Goal: Transaction & Acquisition: Book appointment/travel/reservation

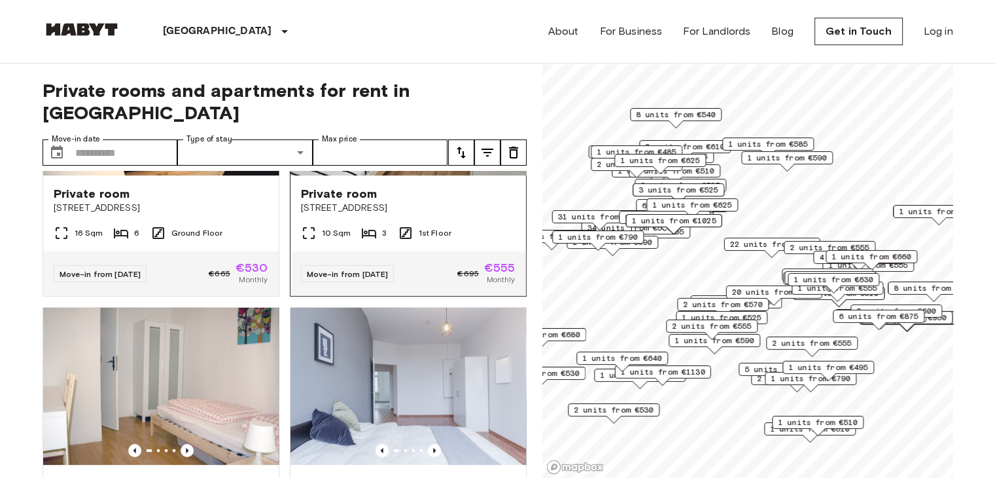
scroll to position [458, 0]
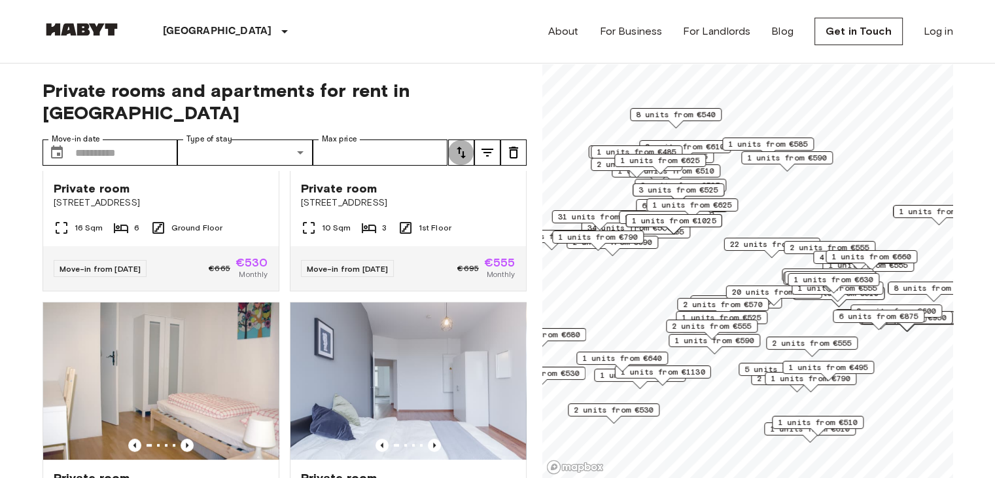
click at [469, 139] on button "tune" at bounding box center [461, 152] width 26 height 26
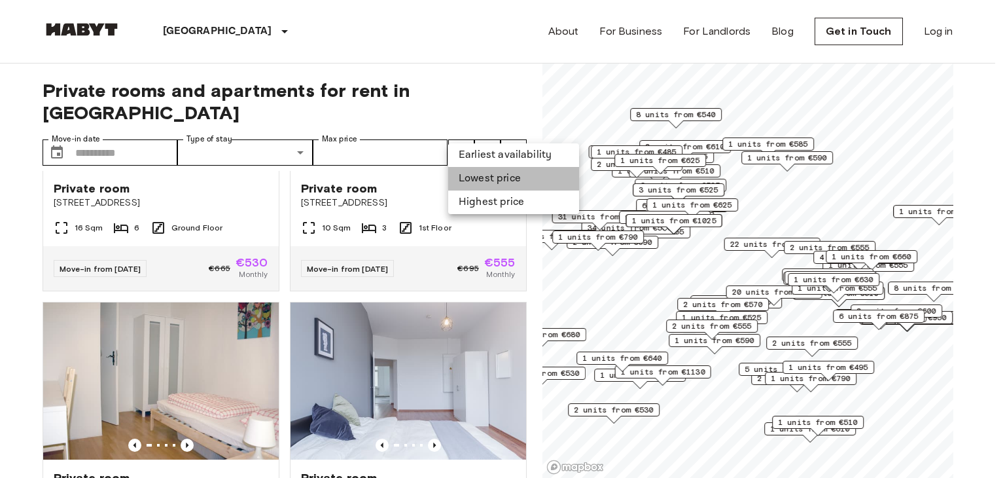
click at [481, 177] on li "Lowest price" at bounding box center [513, 179] width 131 height 24
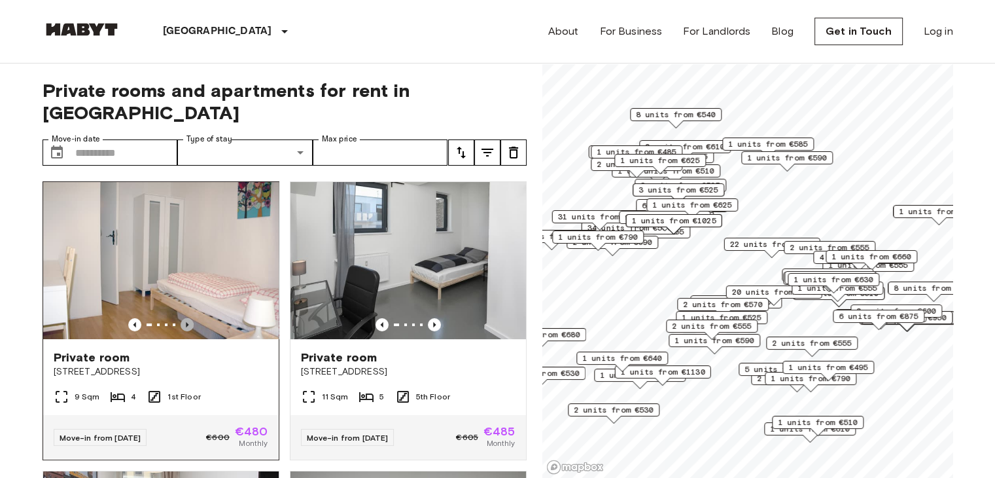
click at [188, 318] on icon "Previous image" at bounding box center [187, 324] width 13 height 13
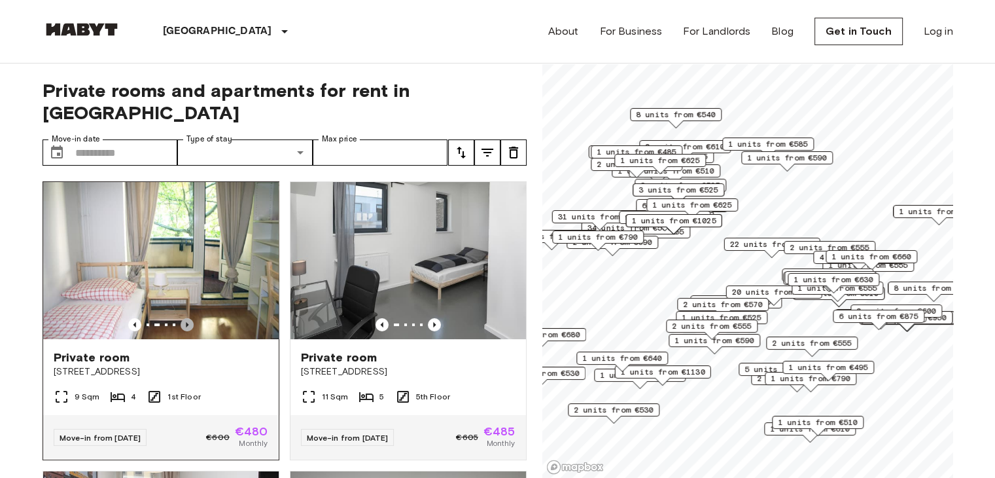
click at [188, 318] on icon "Previous image" at bounding box center [187, 324] width 13 height 13
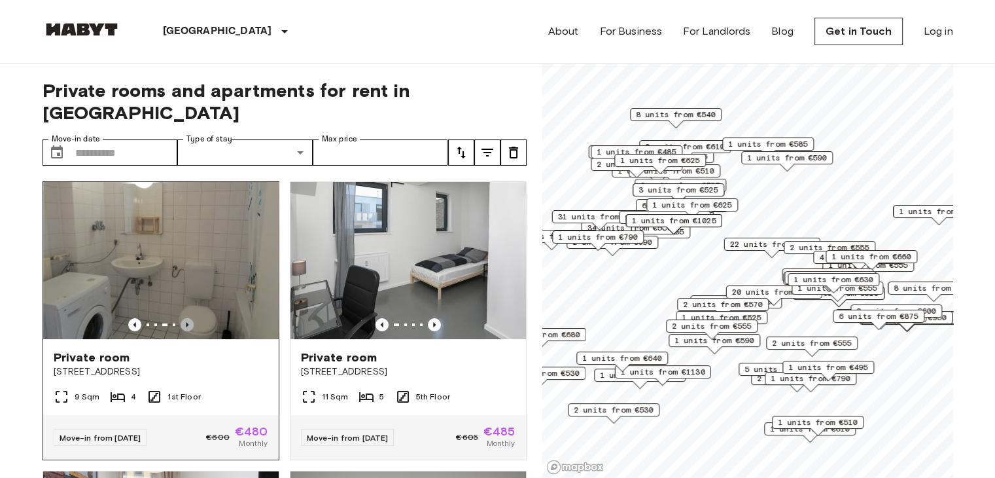
click at [188, 318] on icon "Previous image" at bounding box center [187, 324] width 13 height 13
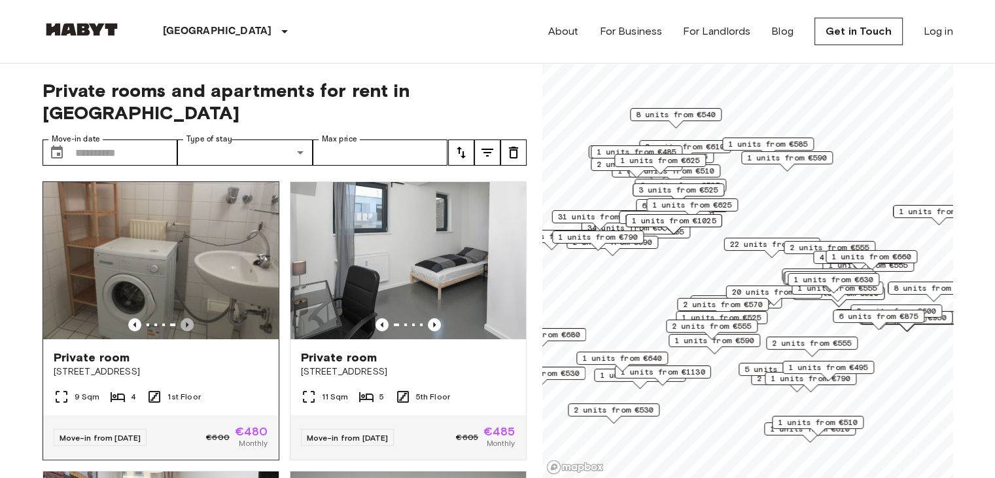
click at [188, 318] on icon "Previous image" at bounding box center [187, 324] width 13 height 13
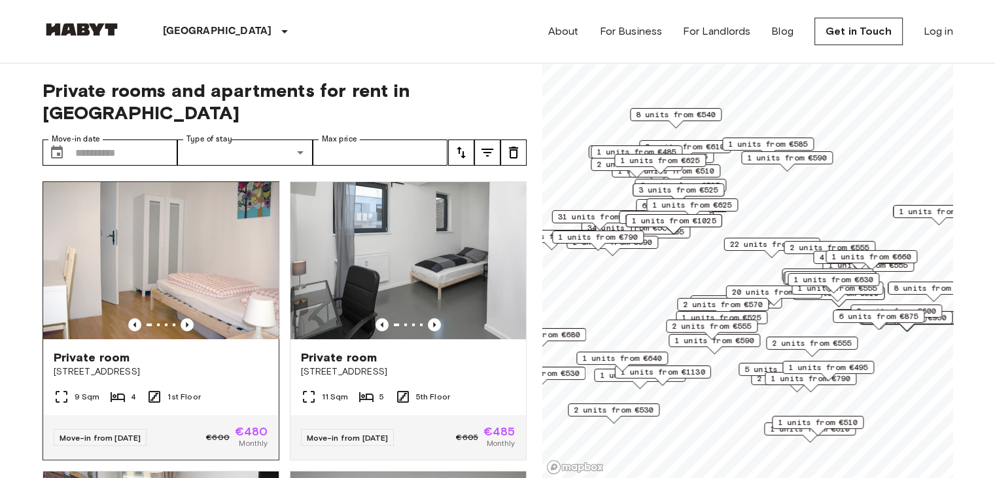
click at [170, 212] on img at bounding box center [161, 260] width 236 height 157
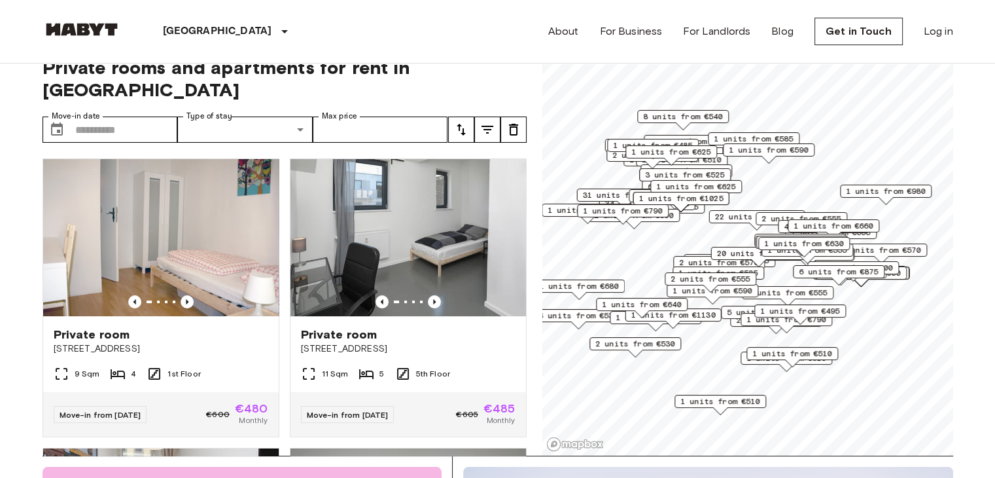
scroll to position [29, 0]
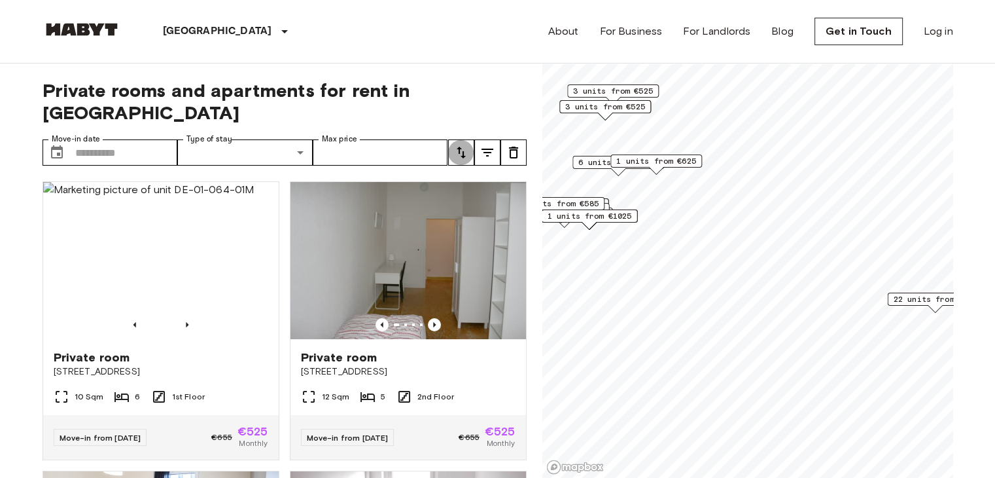
click at [450, 139] on button "tune" at bounding box center [461, 152] width 26 height 26
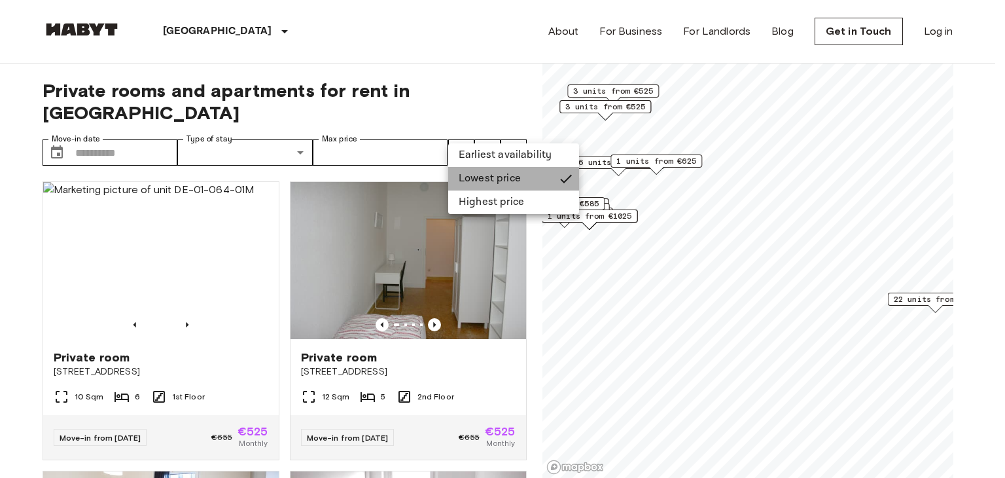
click at [500, 173] on li "Lowest price" at bounding box center [513, 179] width 131 height 24
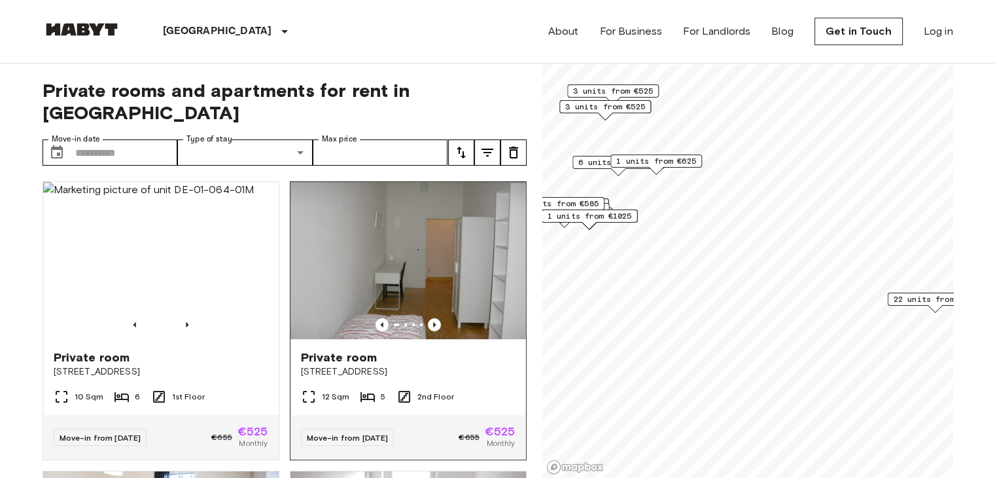
drag, startPoint x: 23, startPoint y: 153, endPoint x: 419, endPoint y: 313, distance: 427.8
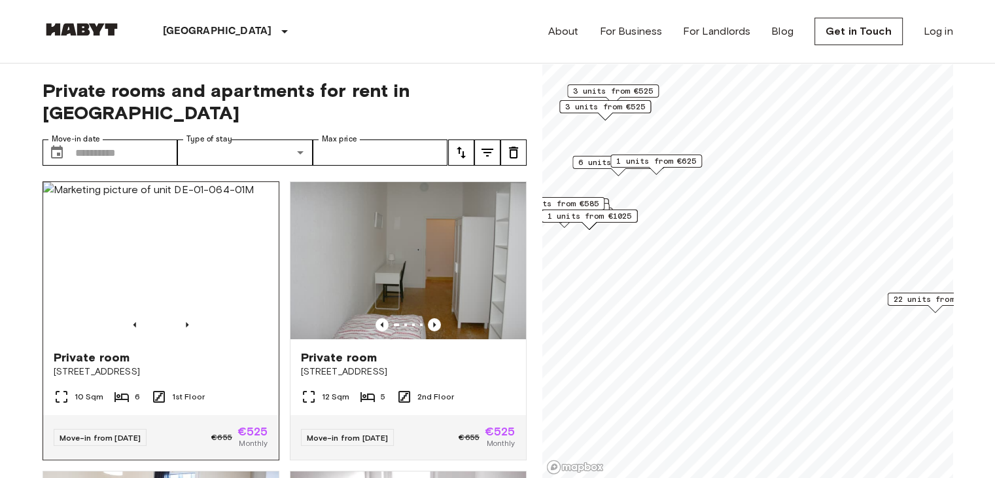
drag, startPoint x: 18, startPoint y: 149, endPoint x: 266, endPoint y: 285, distance: 282.9
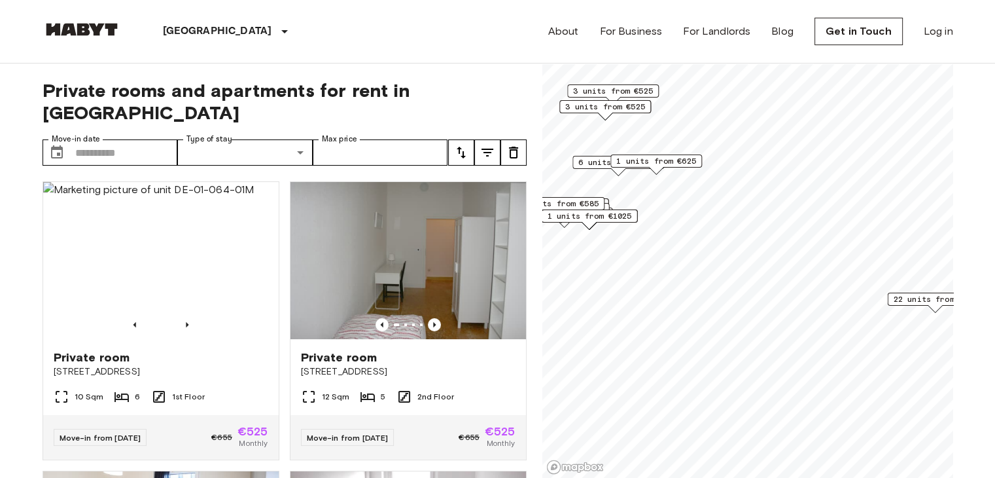
click at [279, 189] on div "Private room Müllerstraße 6 12 Sqm 5 2nd Floor Move-in from 21 Aug 25 €655 €525…" at bounding box center [402, 315] width 247 height 289
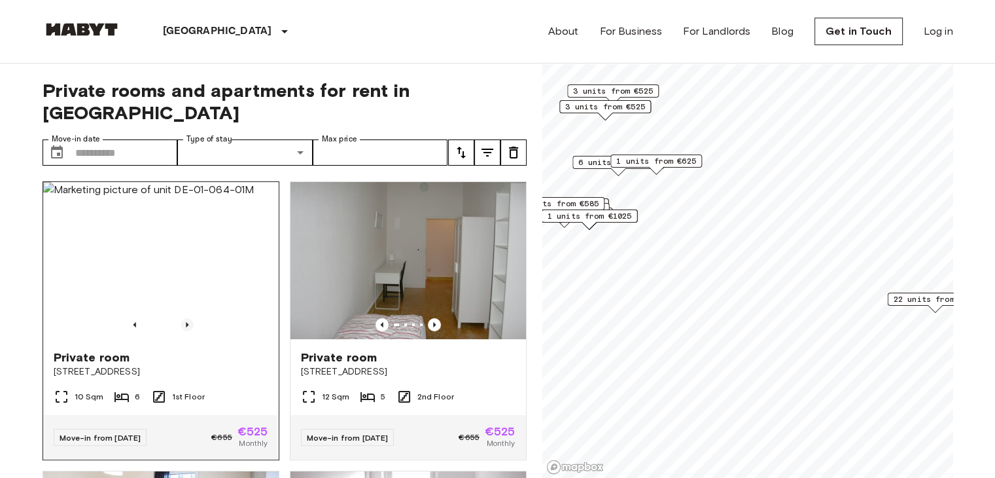
click at [186, 322] on icon "Previous image" at bounding box center [187, 324] width 3 height 5
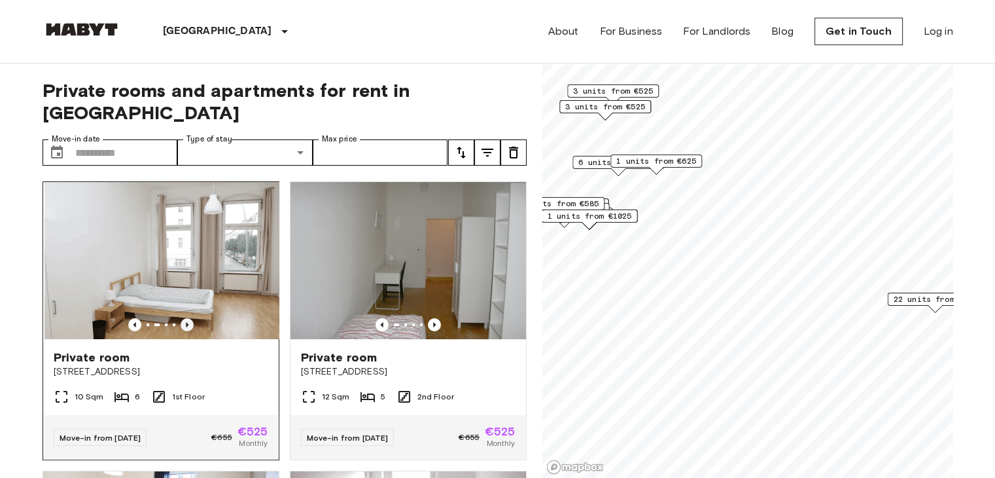
click at [186, 322] on icon "Previous image" at bounding box center [187, 324] width 3 height 5
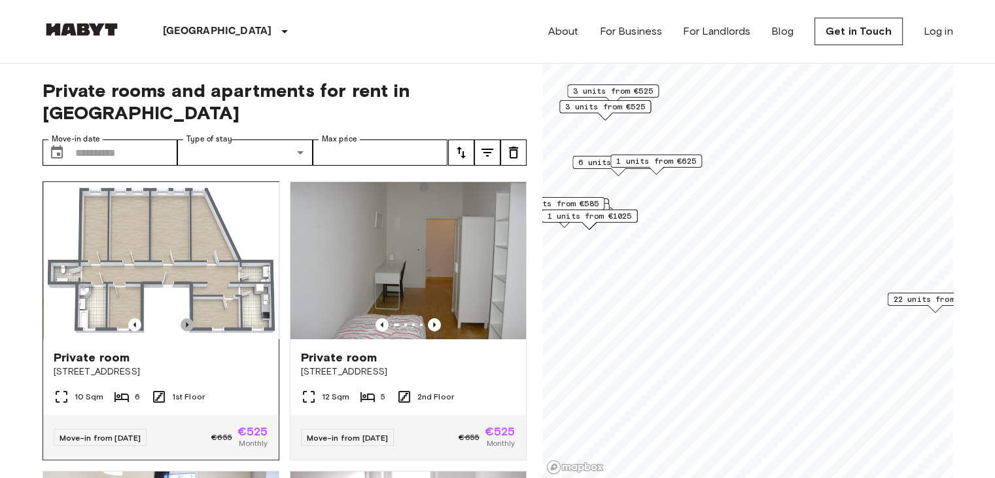
click at [186, 322] on icon "Previous image" at bounding box center [187, 324] width 3 height 5
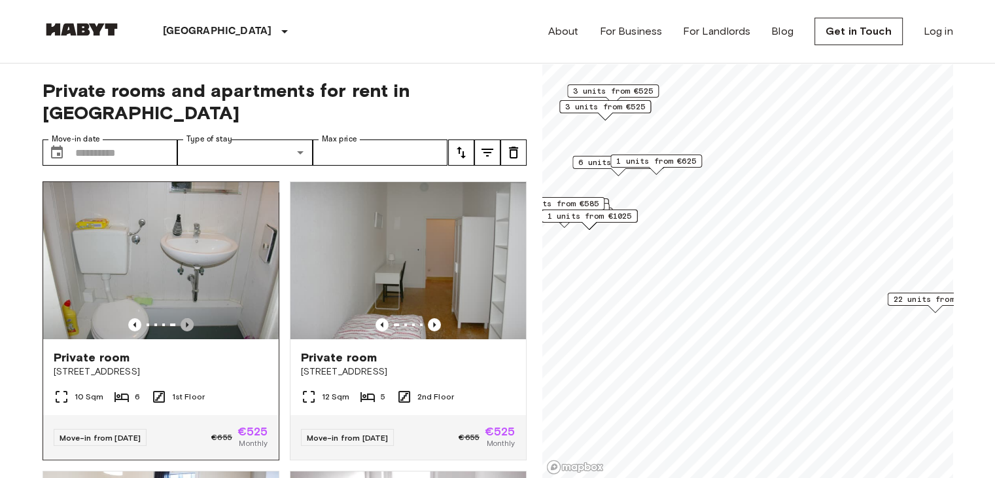
click at [186, 322] on icon "Previous image" at bounding box center [187, 324] width 3 height 5
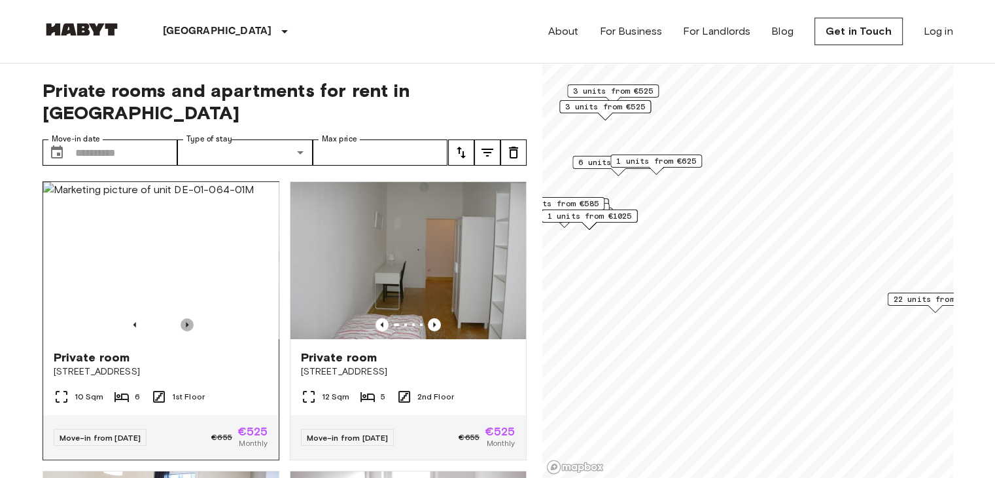
click at [186, 322] on icon "Previous image" at bounding box center [187, 324] width 3 height 5
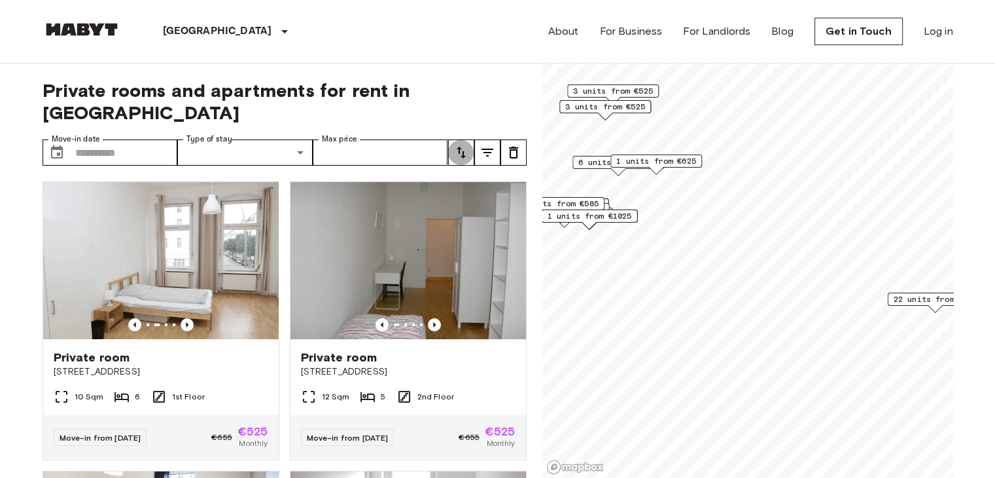
click at [456, 145] on icon "tune" at bounding box center [462, 153] width 16 height 16
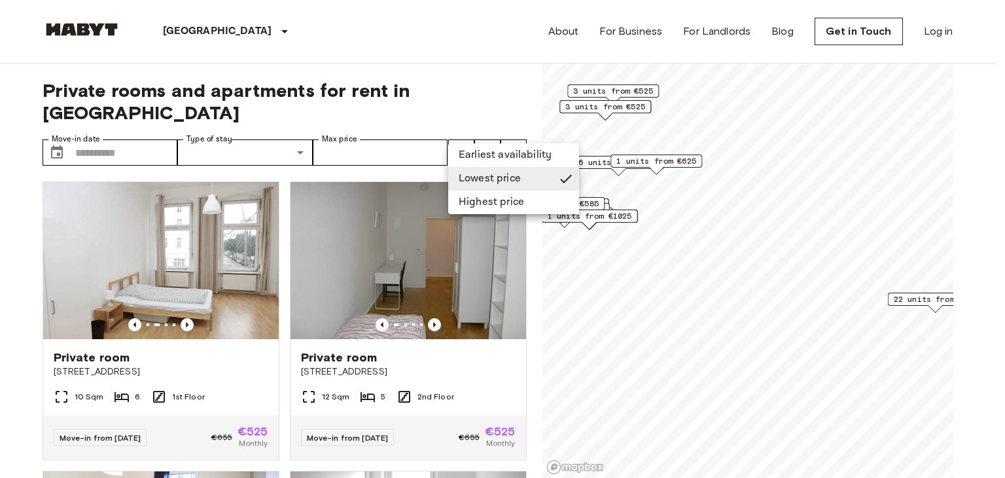
click at [485, 192] on li "Highest price" at bounding box center [513, 202] width 131 height 24
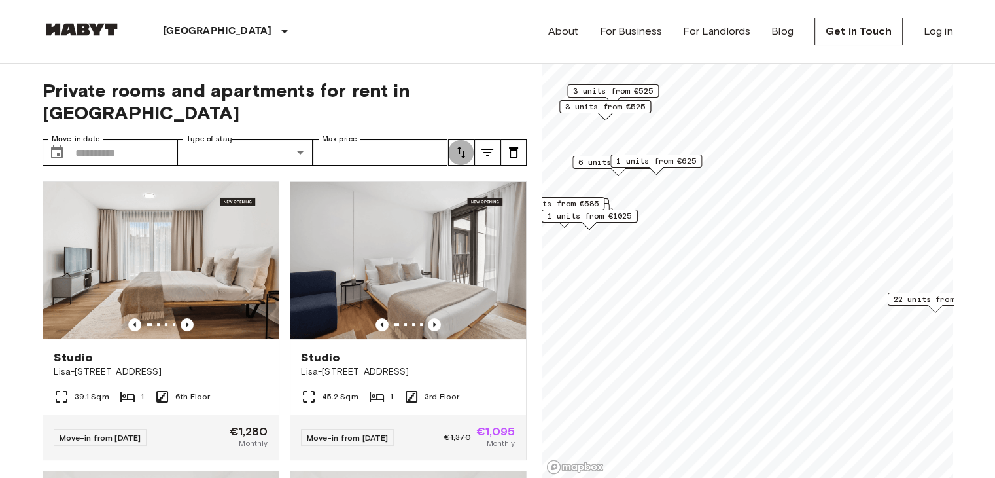
click at [461, 145] on icon "tune" at bounding box center [462, 153] width 16 height 16
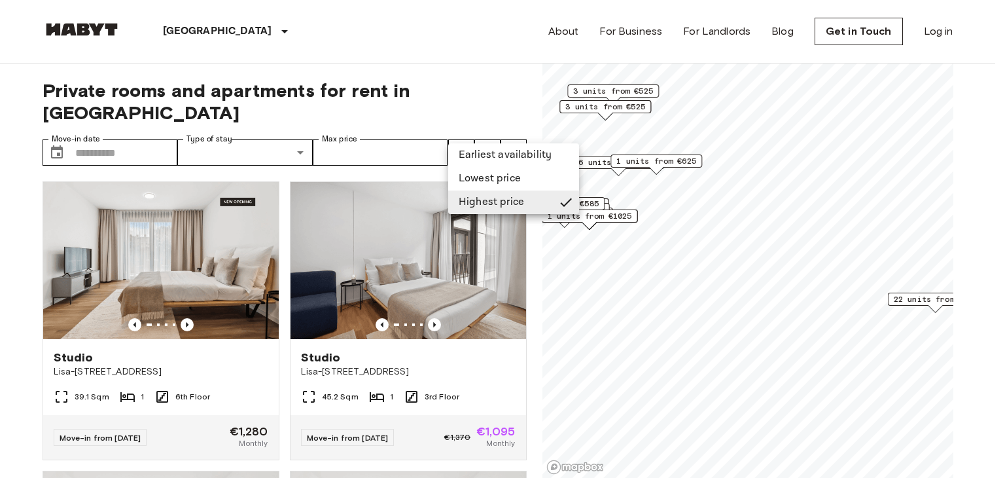
drag, startPoint x: 483, startPoint y: 176, endPoint x: 473, endPoint y: 220, distance: 44.9
click at [484, 176] on li "Lowest price" at bounding box center [513, 179] width 131 height 24
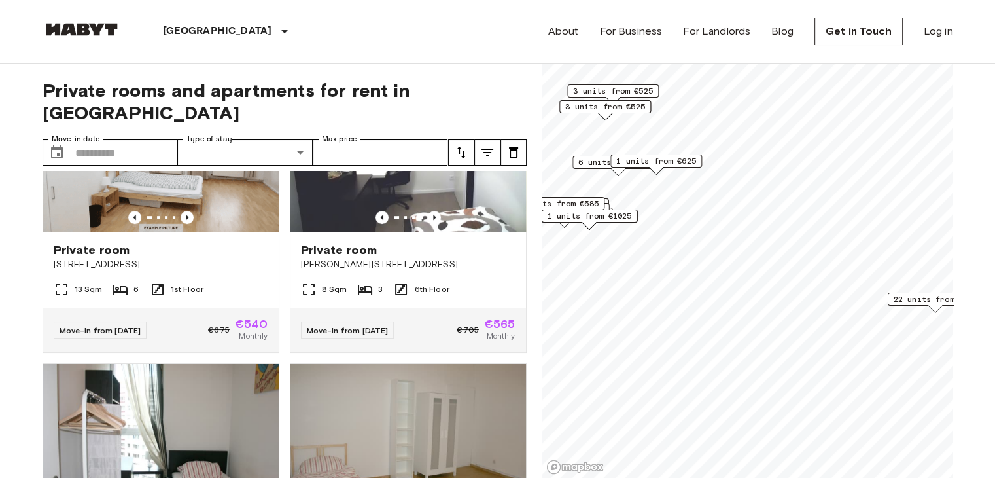
scroll to position [785, 0]
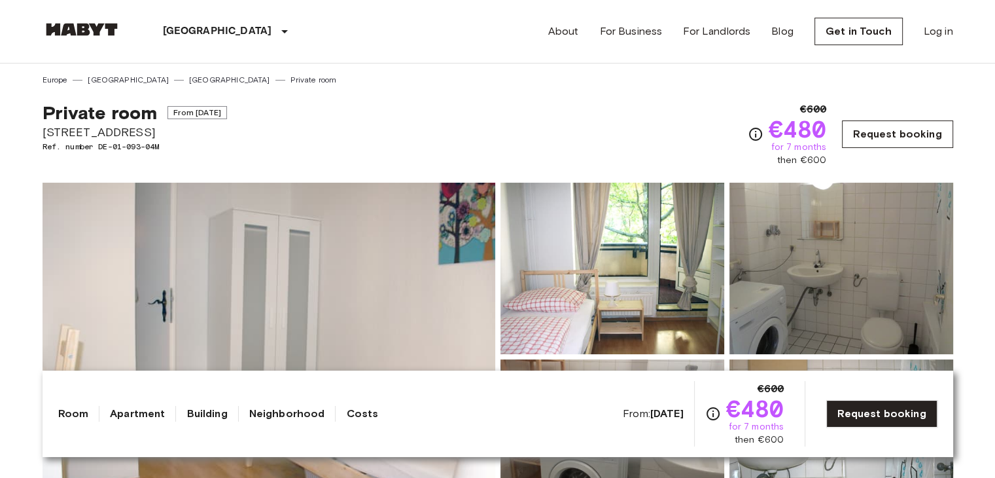
click at [866, 132] on link "Request booking" at bounding box center [897, 133] width 111 height 27
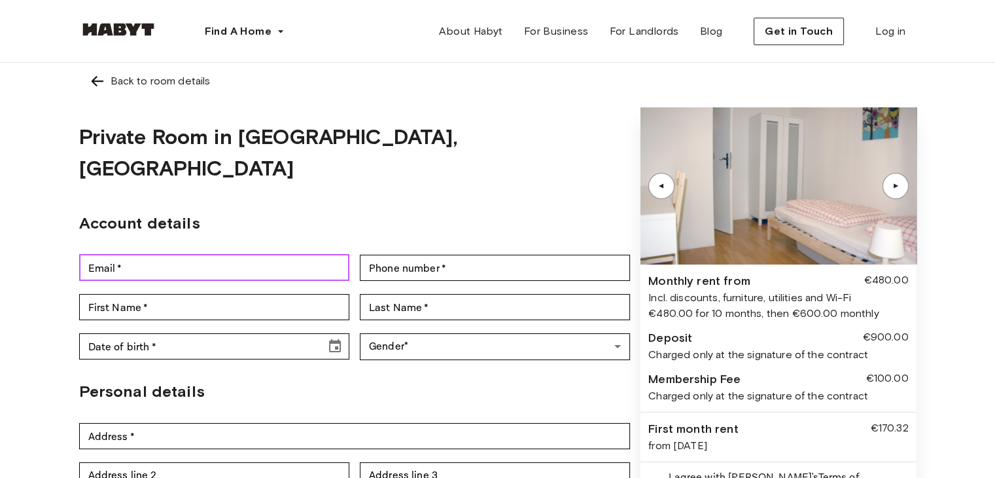
click at [272, 255] on input "Email   *" at bounding box center [214, 268] width 270 height 26
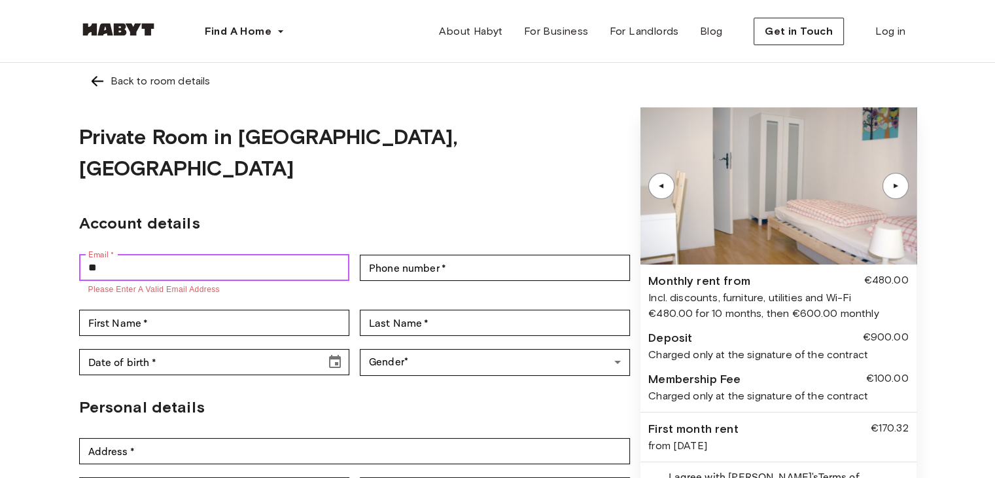
type input "*"
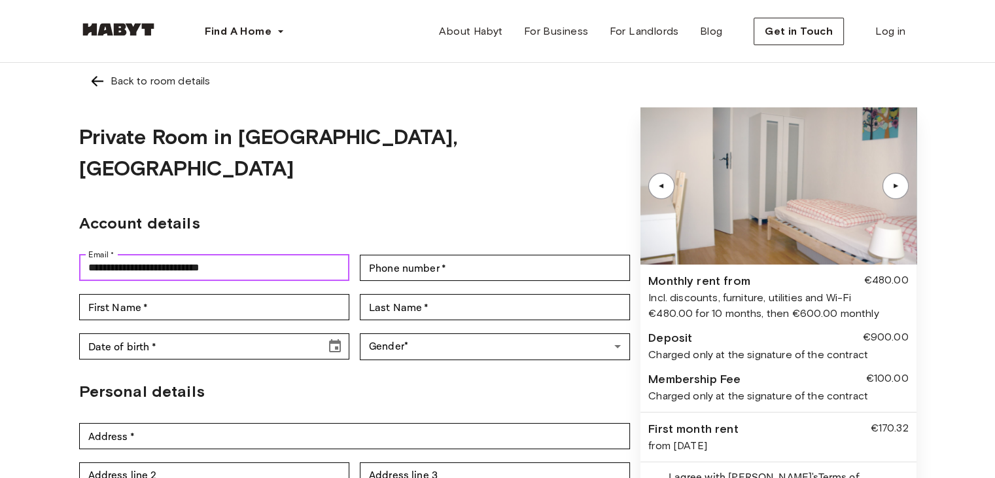
drag, startPoint x: 181, startPoint y: 235, endPoint x: 70, endPoint y: 217, distance: 112.1
click at [70, 217] on div "**********" at bounding box center [498, 342] width 942 height 558
type input "**********"
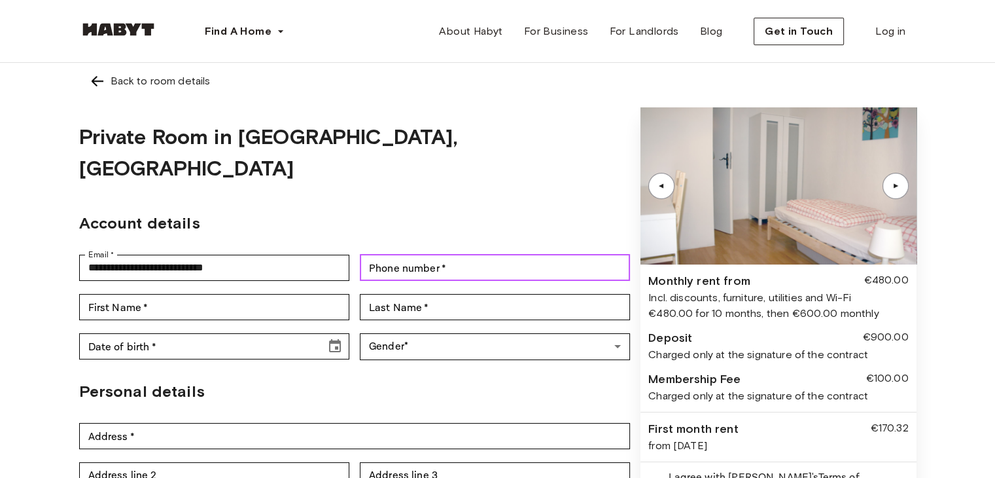
click at [409, 255] on input "Phone number   *" at bounding box center [495, 268] width 270 height 26
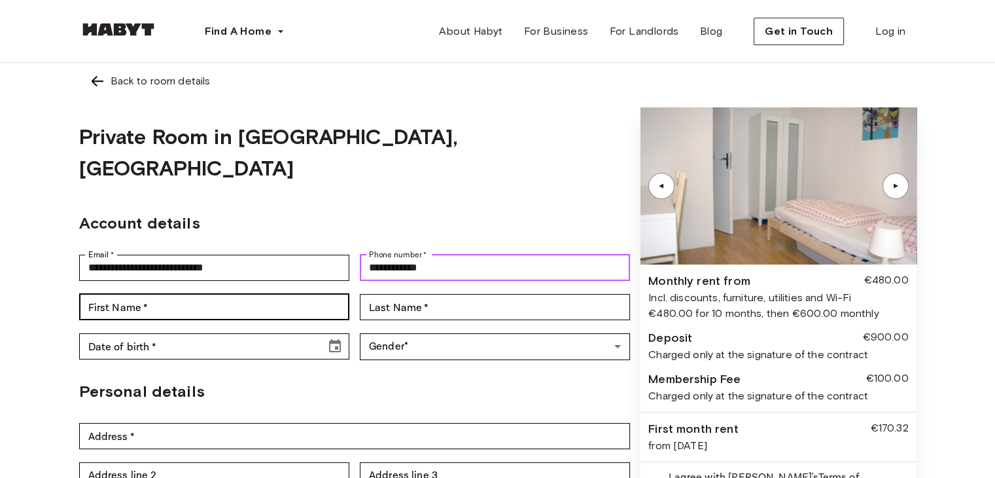
type input "**********"
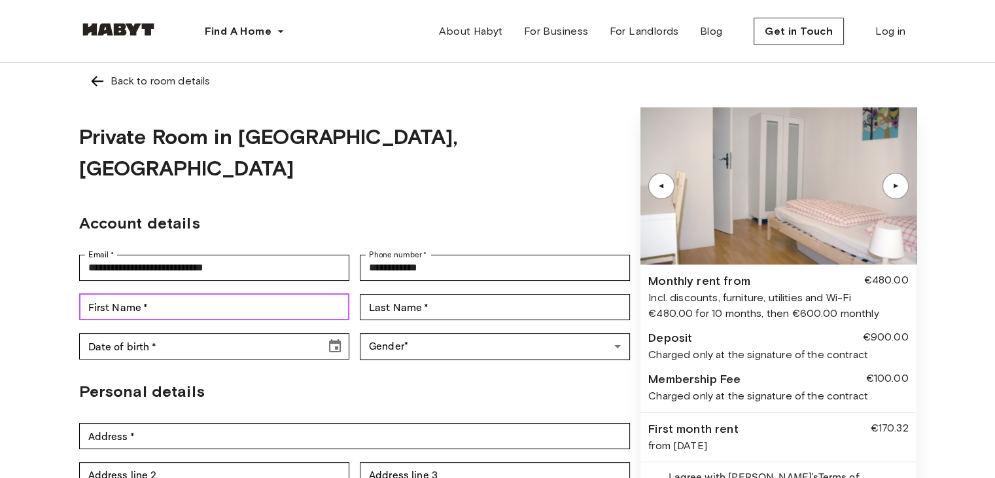
click at [215, 294] on input "First Name   *" at bounding box center [214, 307] width 270 height 26
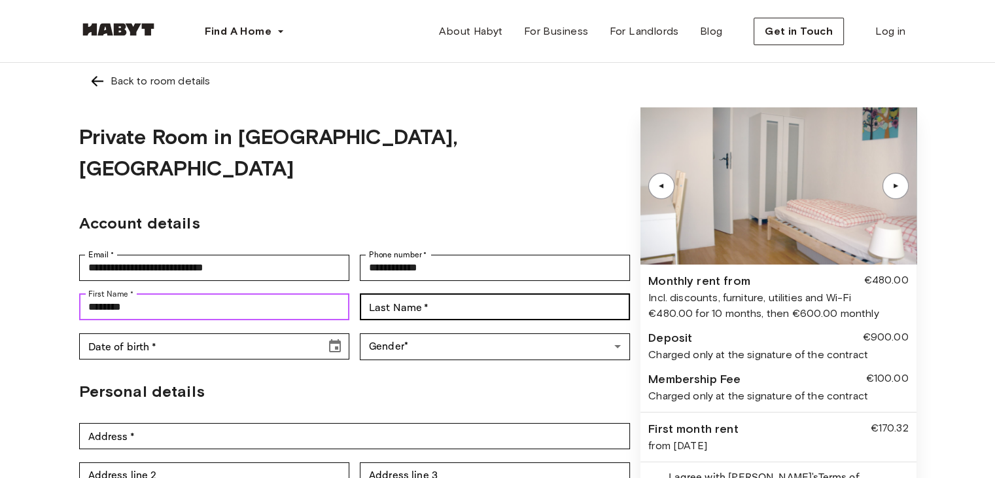
type input "********"
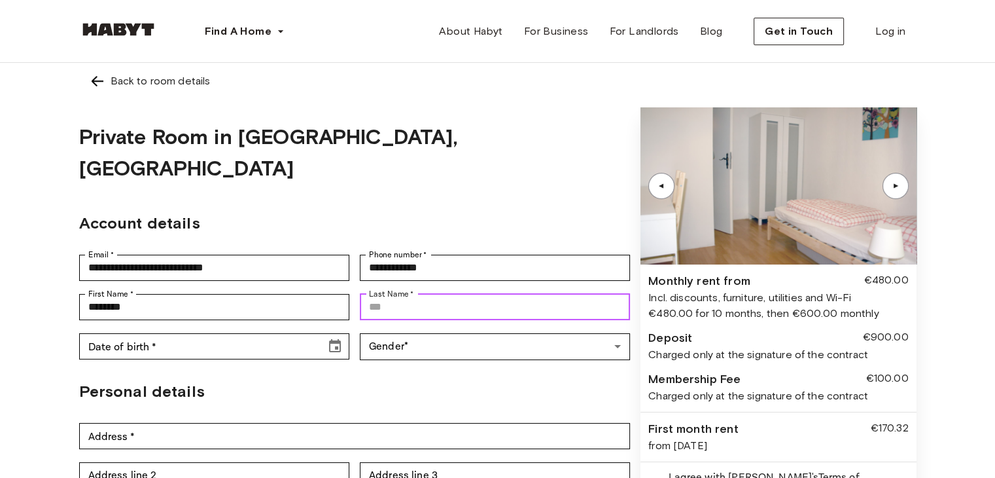
click at [427, 294] on input "Last Name   *" at bounding box center [495, 307] width 270 height 26
type input "********"
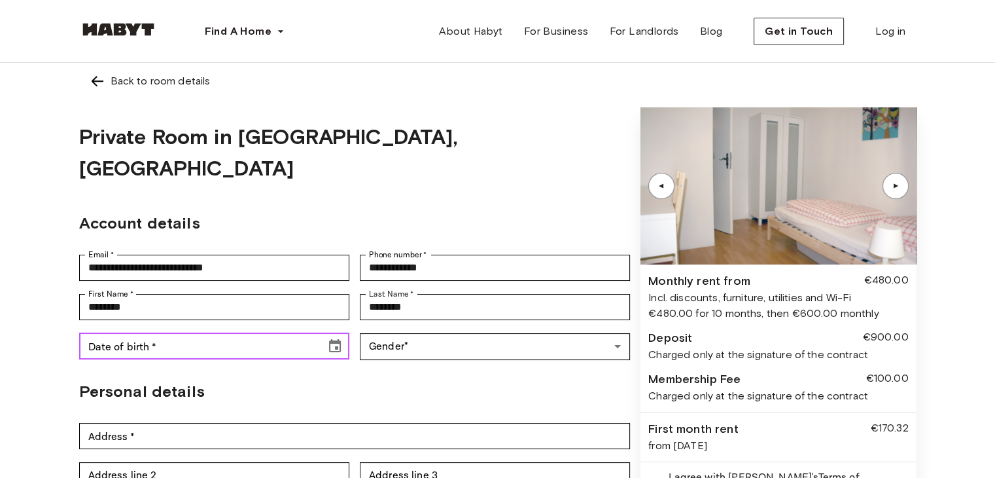
click at [252, 333] on input "Date of birth   *" at bounding box center [198, 346] width 238 height 26
click at [331, 338] on icon "Choose date" at bounding box center [335, 346] width 16 height 16
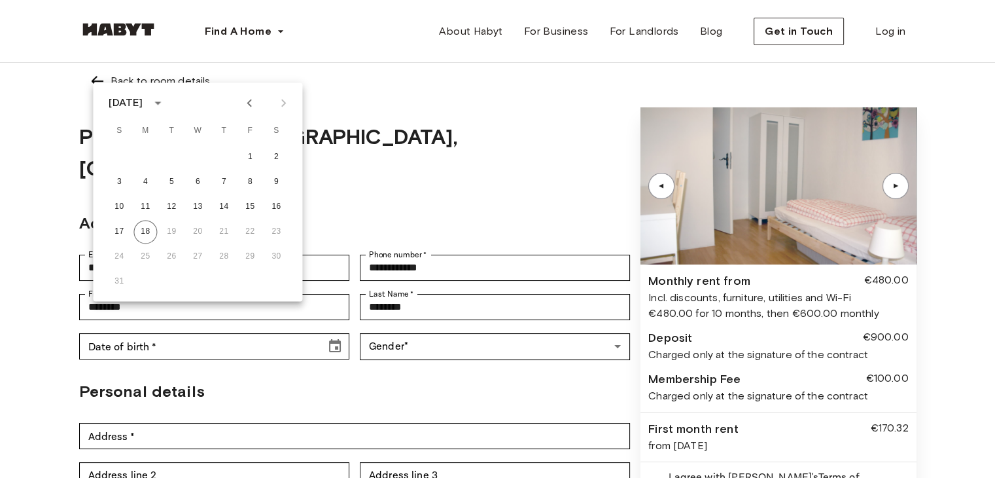
click at [143, 96] on div "August 2025" at bounding box center [126, 103] width 34 height 16
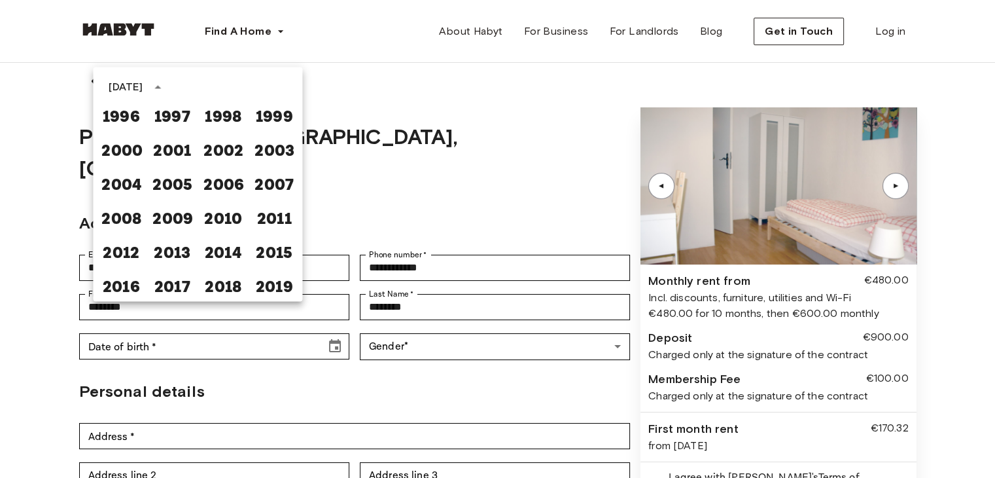
scroll to position [842, 0]
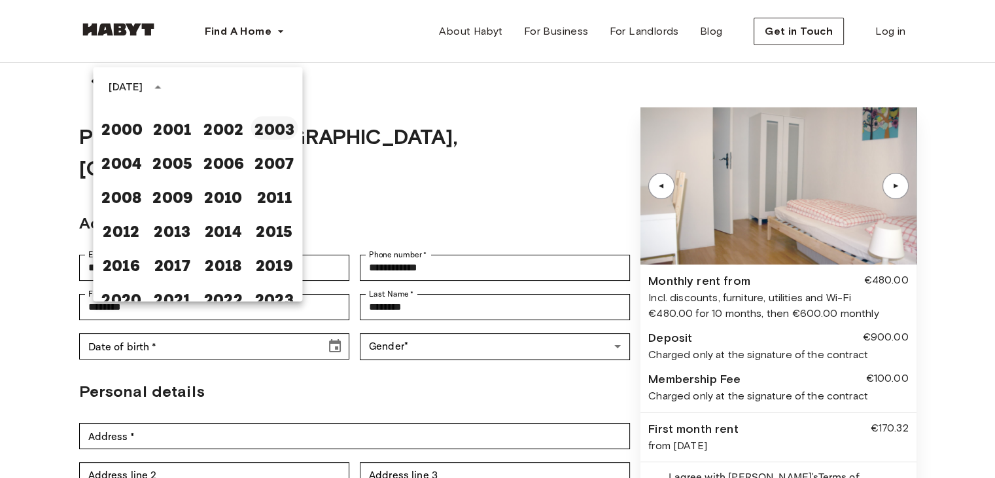
click at [252, 121] on button "2003" at bounding box center [274, 128] width 47 height 24
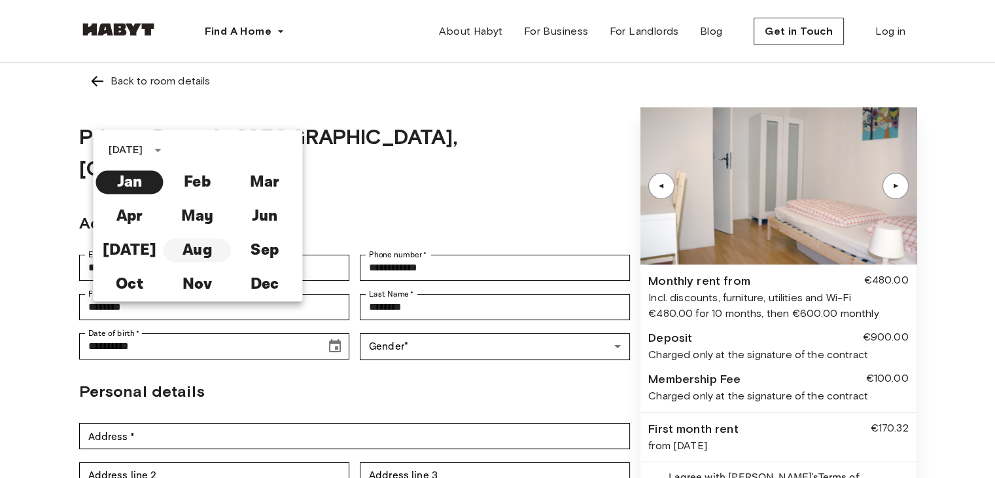
click at [196, 238] on button "Aug" at bounding box center [197, 250] width 67 height 24
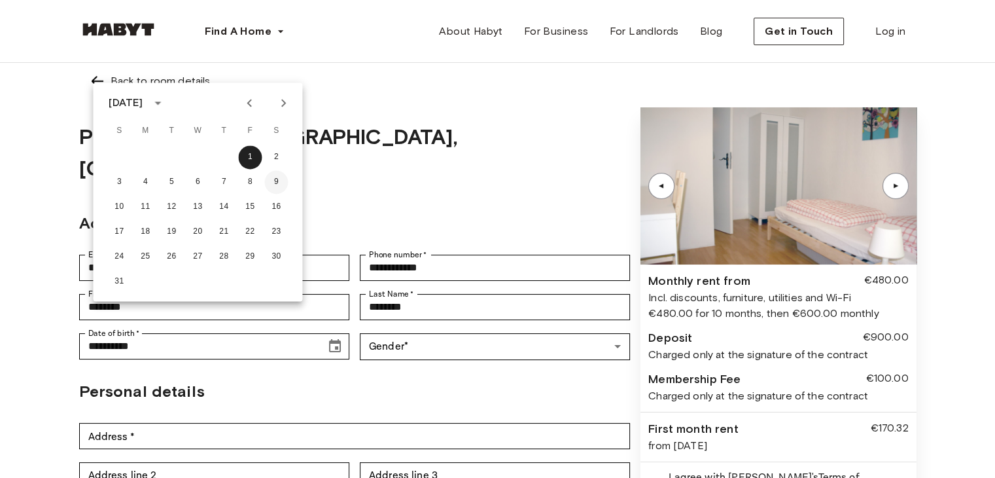
click at [273, 178] on button "9" at bounding box center [276, 182] width 24 height 24
type input "**********"
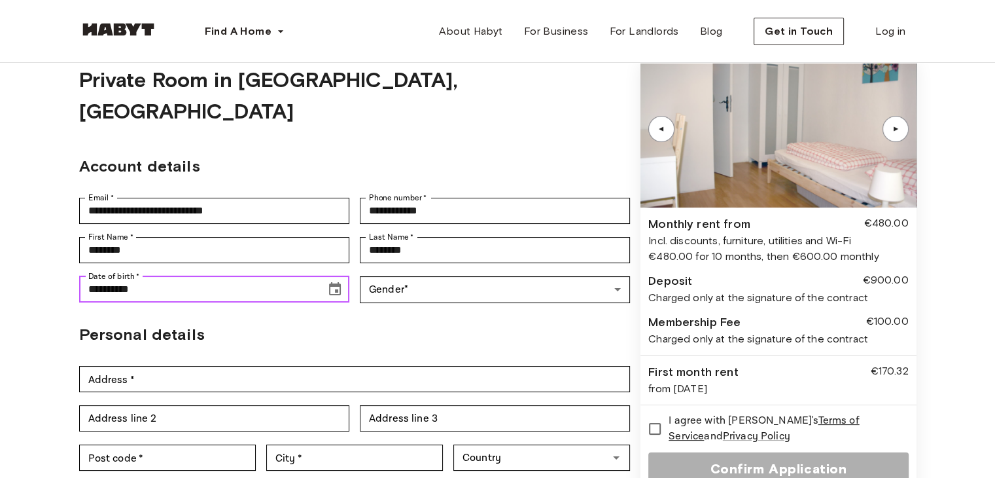
scroll to position [65, 0]
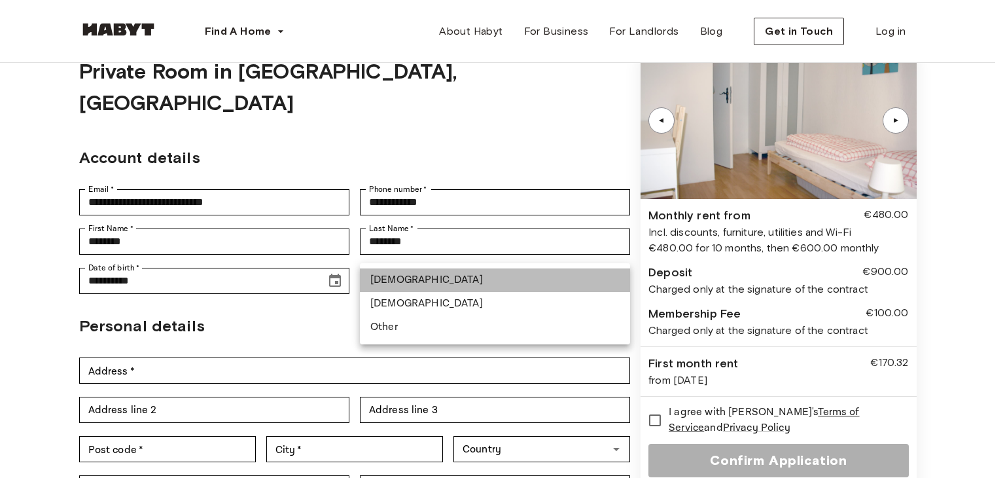
click at [392, 278] on li "Male" at bounding box center [495, 280] width 270 height 24
type input "****"
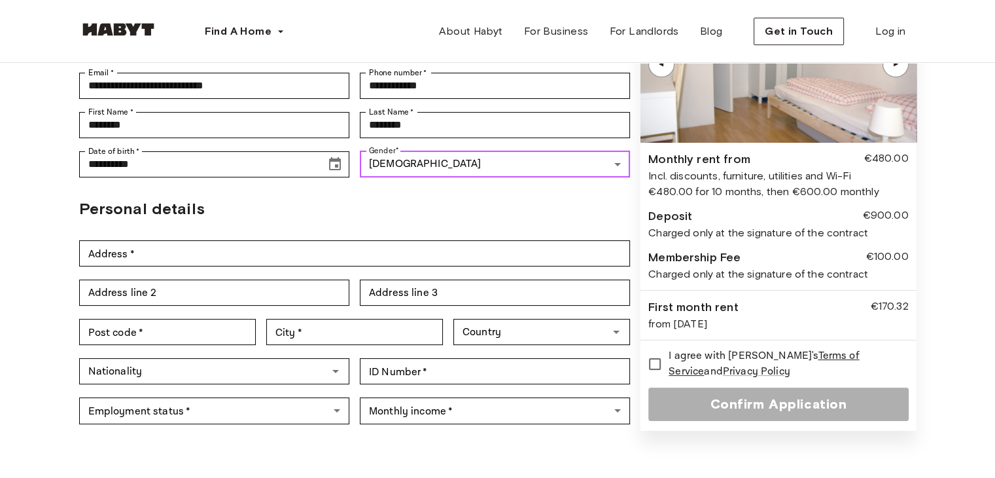
scroll to position [262, 0]
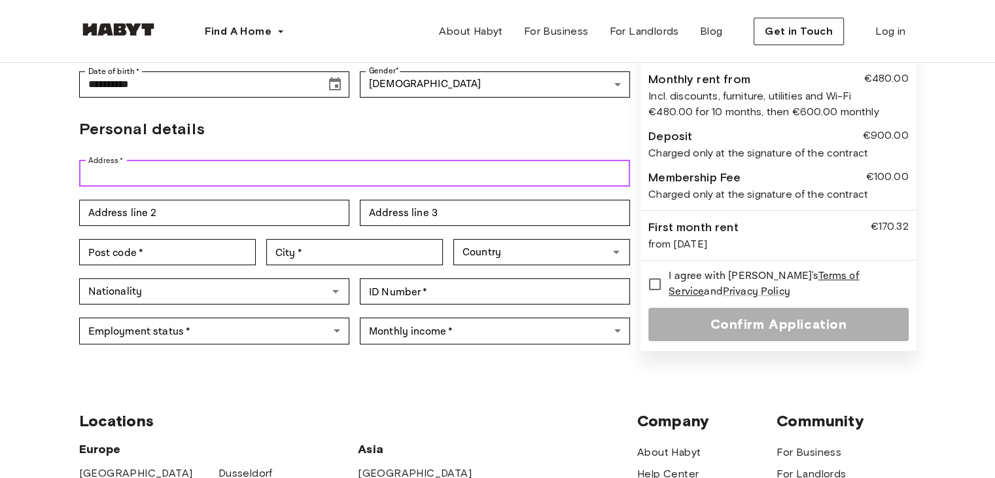
click at [190, 160] on input "Address   *" at bounding box center [355, 173] width 552 height 26
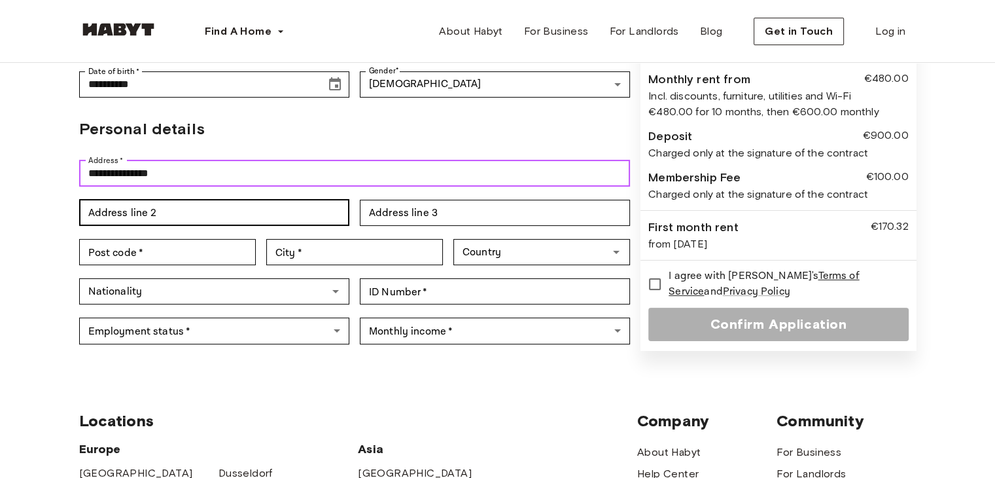
type input "**********"
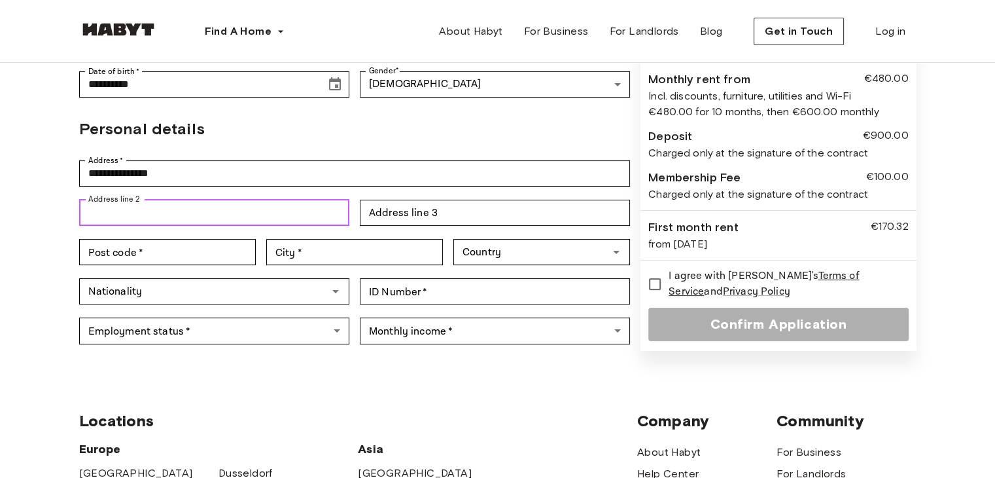
click at [99, 200] on input "Address line 2" at bounding box center [214, 213] width 270 height 26
type input "**********"
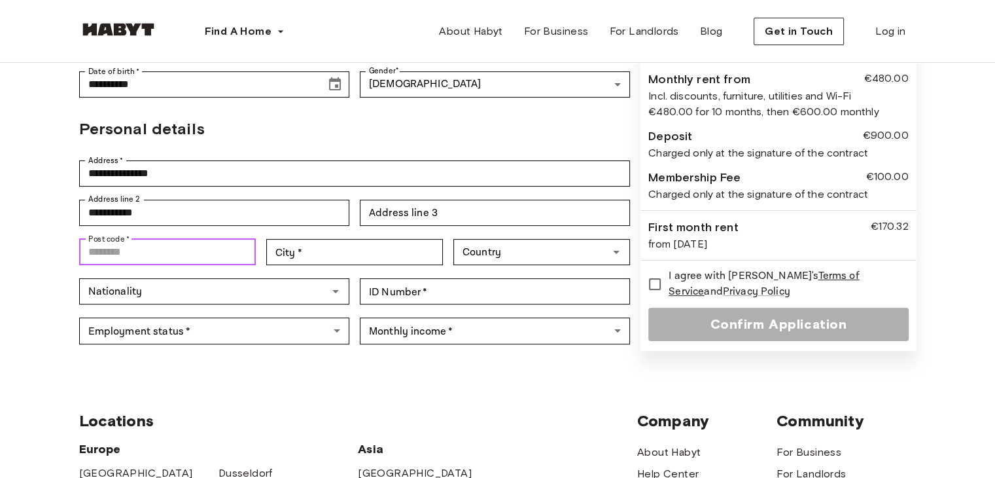
click at [171, 239] on input "Post code   *" at bounding box center [167, 252] width 177 height 26
type input "*****"
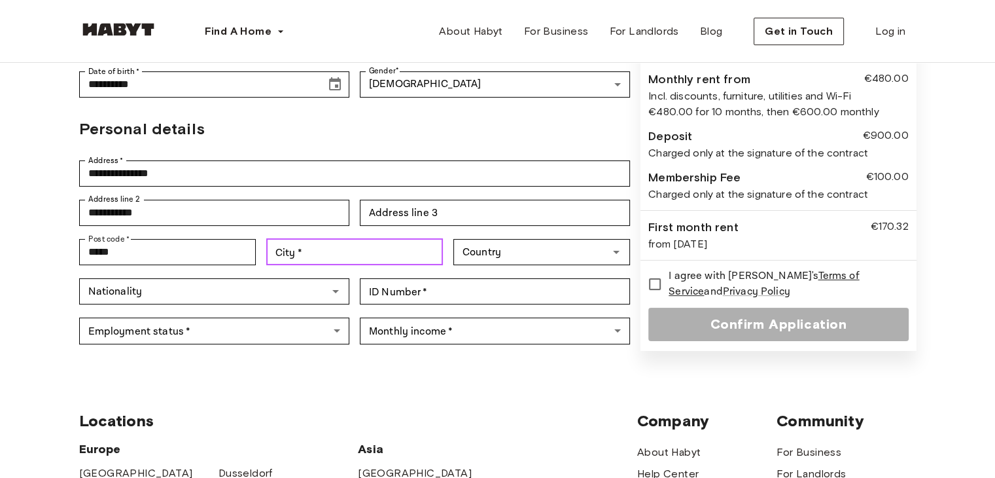
click at [315, 239] on input "City   *" at bounding box center [354, 252] width 177 height 26
type input "******"
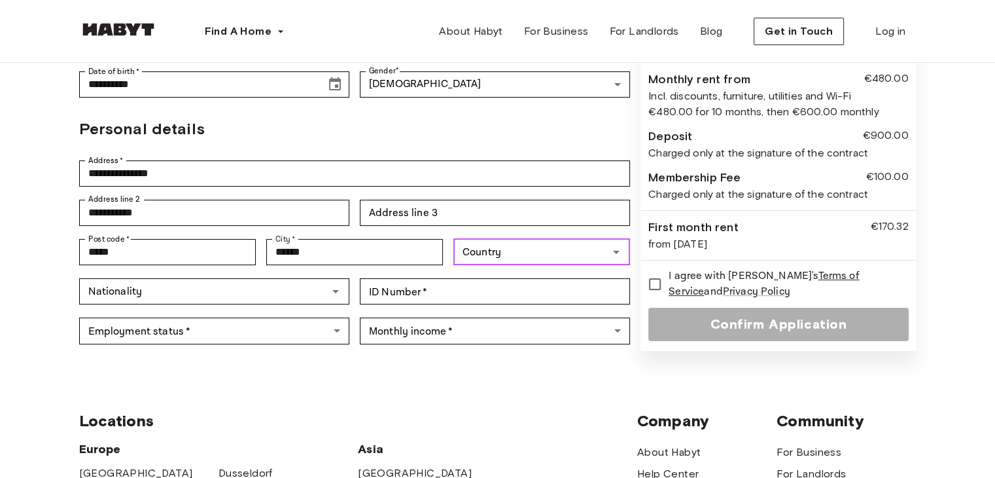
click at [491, 243] on input "Country" at bounding box center [530, 252] width 147 height 18
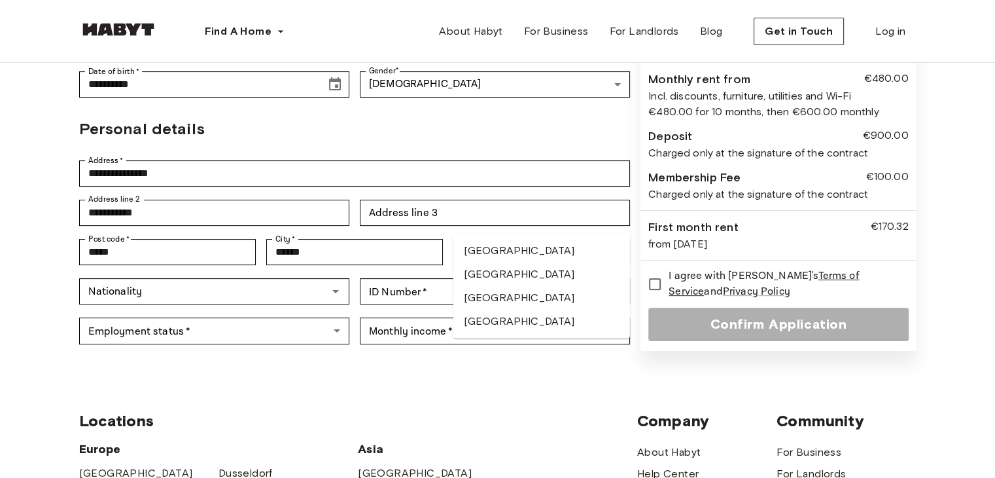
click at [495, 264] on li "[GEOGRAPHIC_DATA]" at bounding box center [542, 274] width 177 height 24
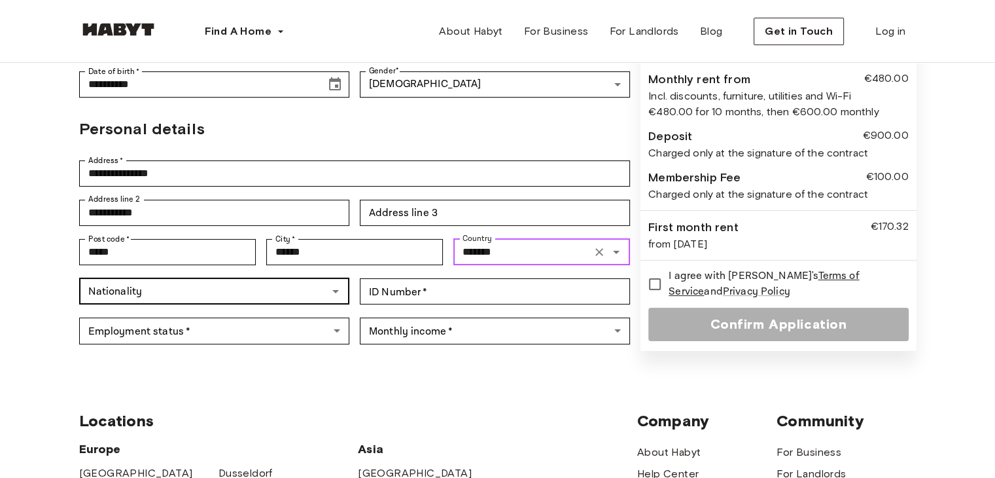
type input "*******"
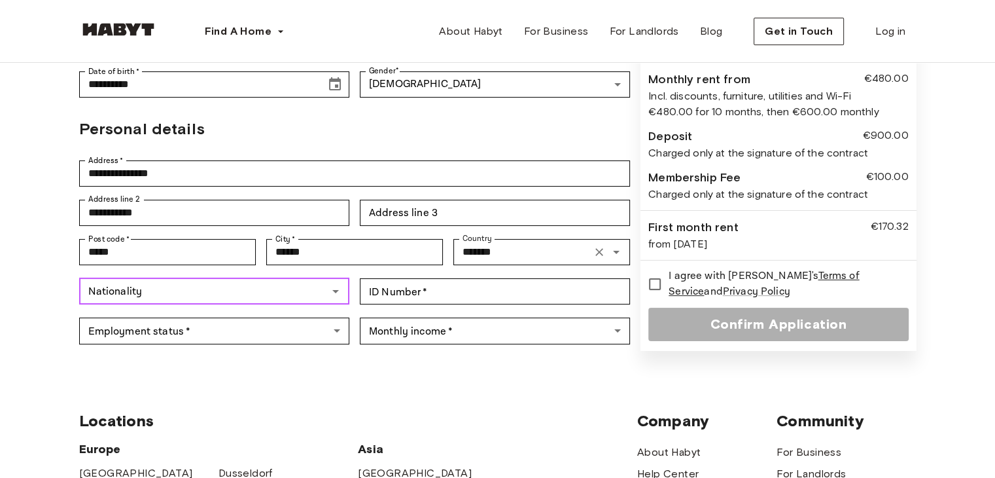
click at [282, 282] on input "Nationality" at bounding box center [203, 291] width 241 height 18
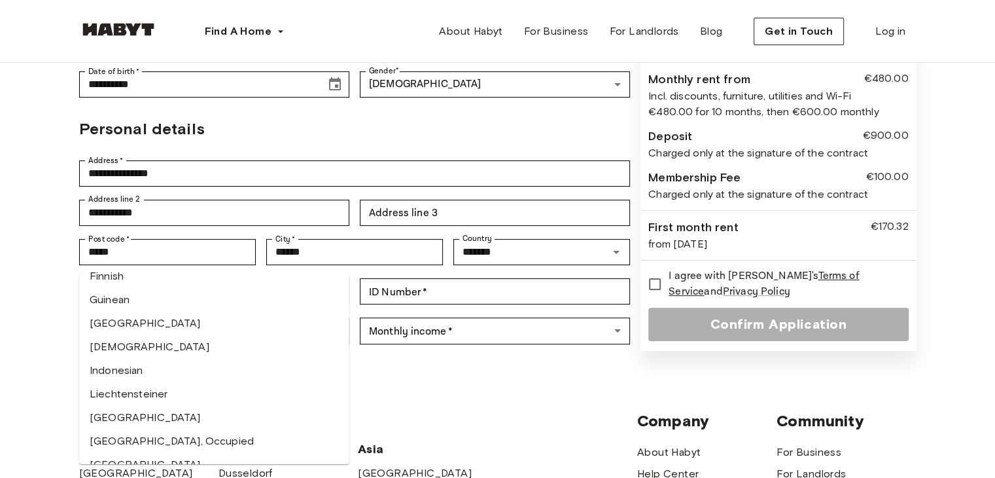
scroll to position [327, 0]
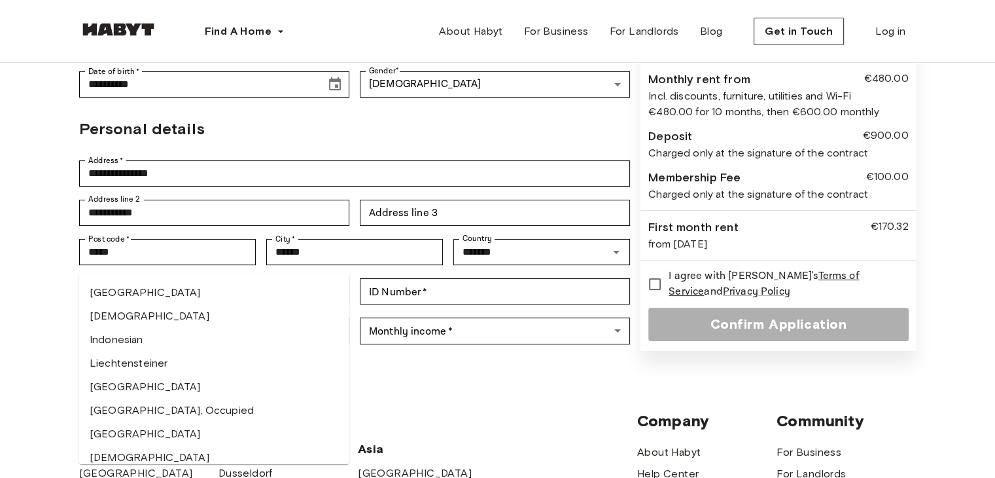
click at [158, 325] on li "Indian" at bounding box center [214, 316] width 270 height 24
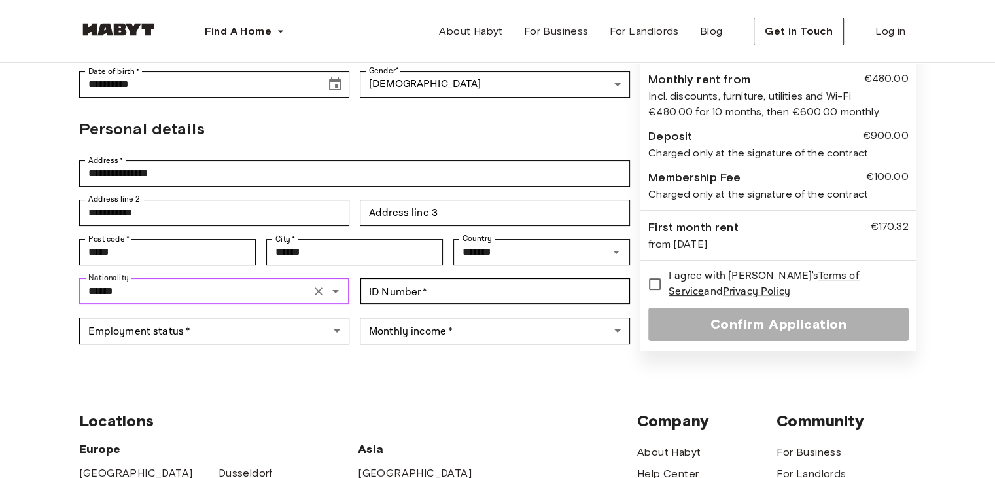
type input "******"
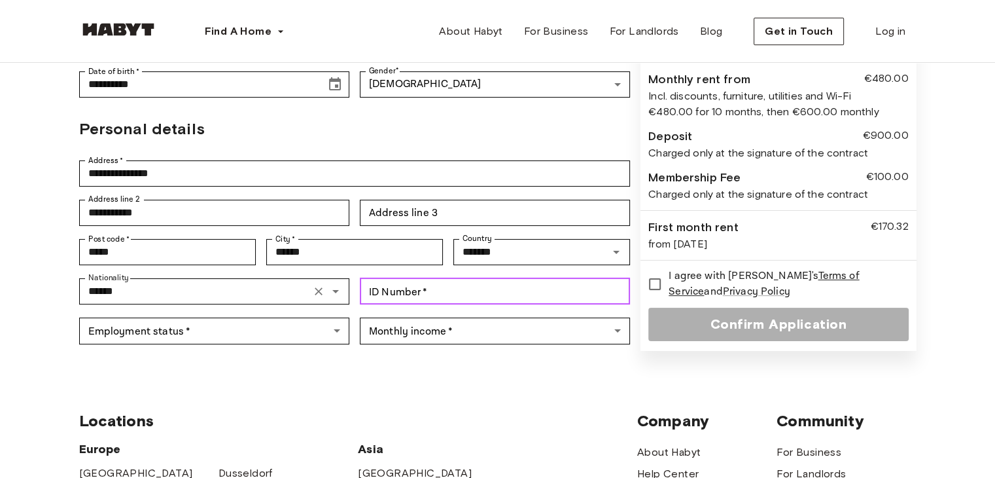
click at [418, 278] on input "ID Number   *" at bounding box center [495, 291] width 270 height 26
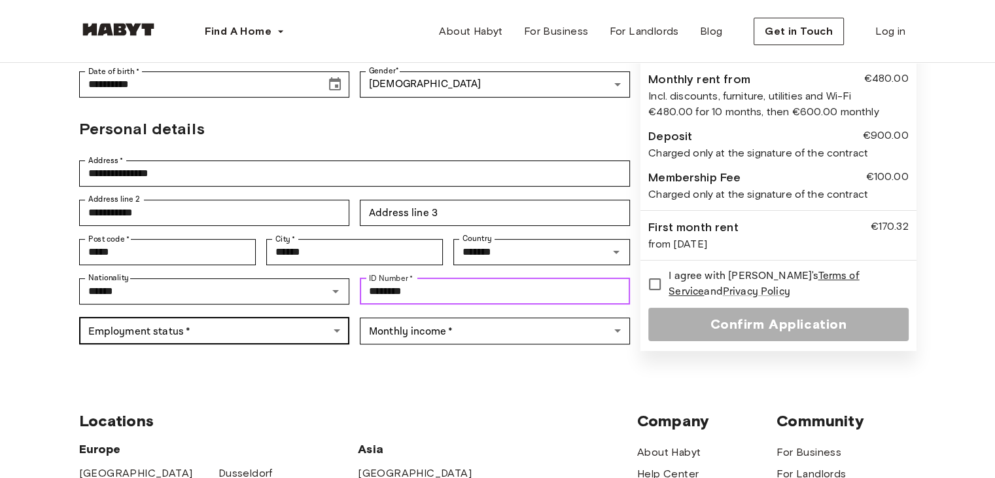
type input "********"
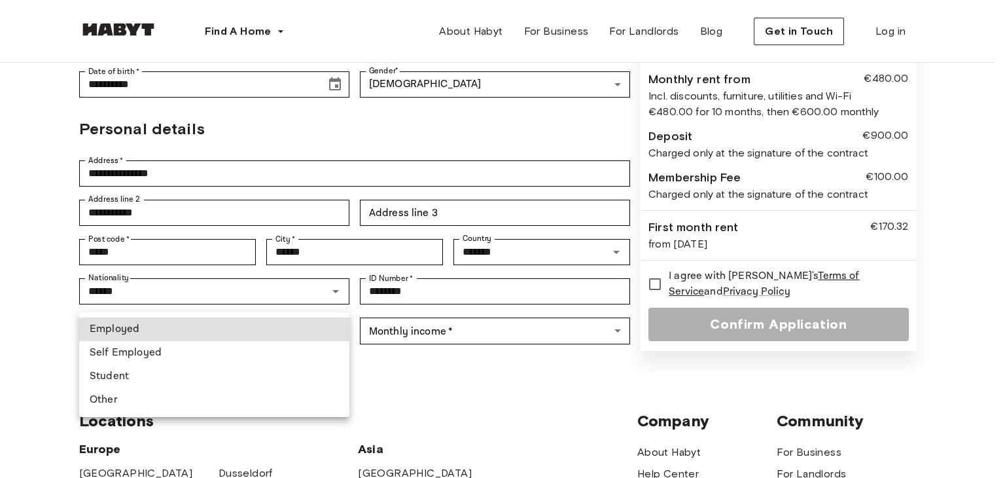
click at [240, 310] on body "**********" at bounding box center [502, 354] width 1005 height 1232
click at [224, 375] on li "Student" at bounding box center [214, 377] width 270 height 24
type input "*******"
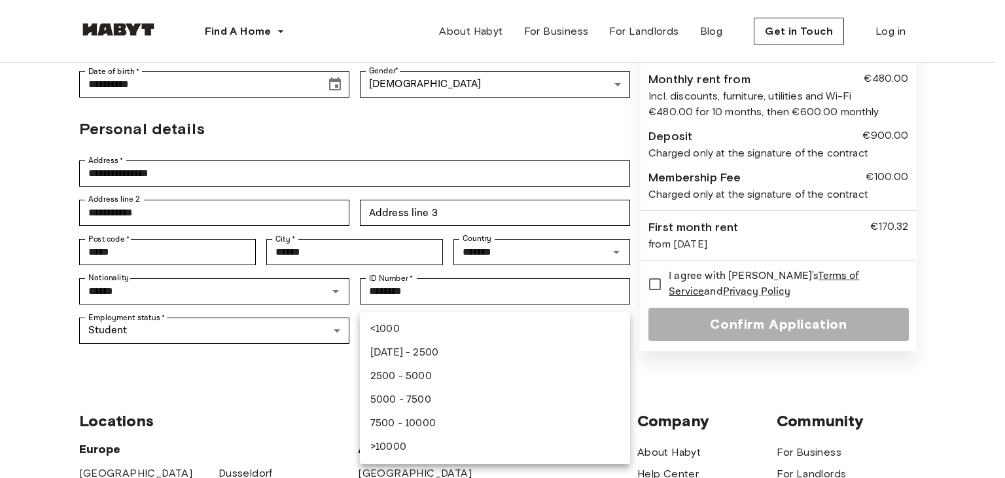
click at [390, 296] on body "**********" at bounding box center [502, 354] width 1005 height 1232
click at [408, 325] on li "<1000" at bounding box center [495, 329] width 270 height 24
type input "*****"
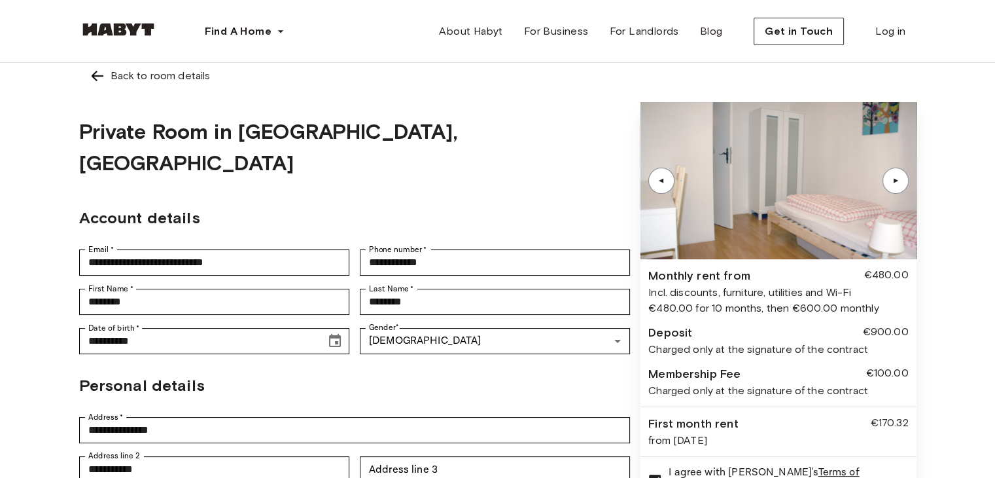
scroll to position [0, 0]
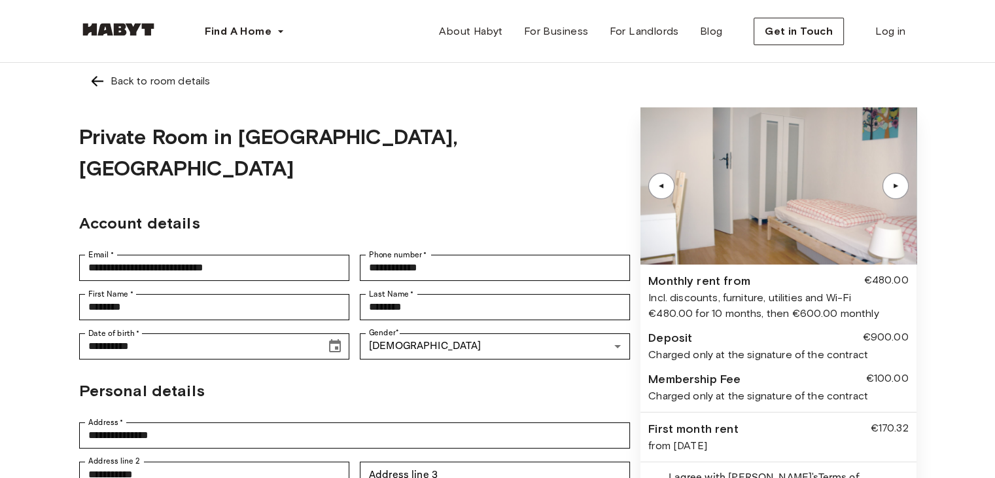
click at [892, 181] on div "▲" at bounding box center [896, 186] width 26 height 26
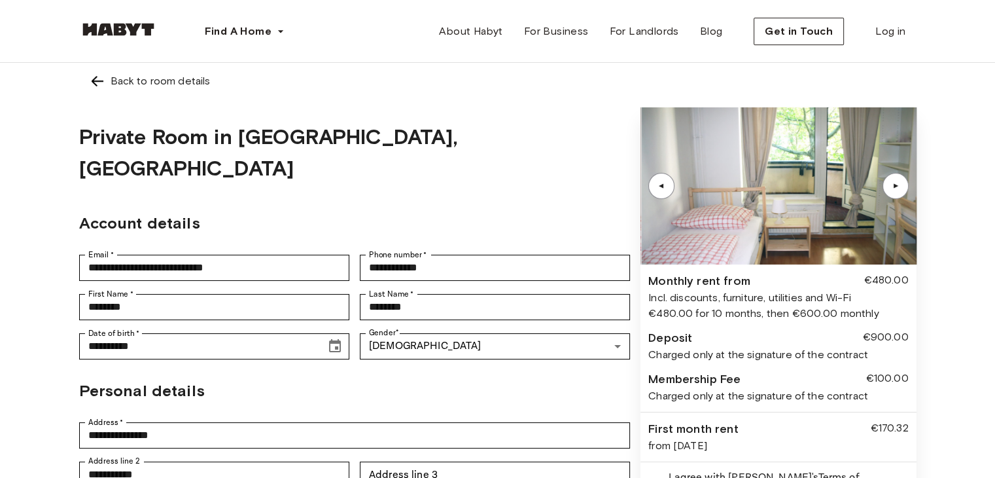
click at [892, 181] on div "▲" at bounding box center [896, 186] width 26 height 26
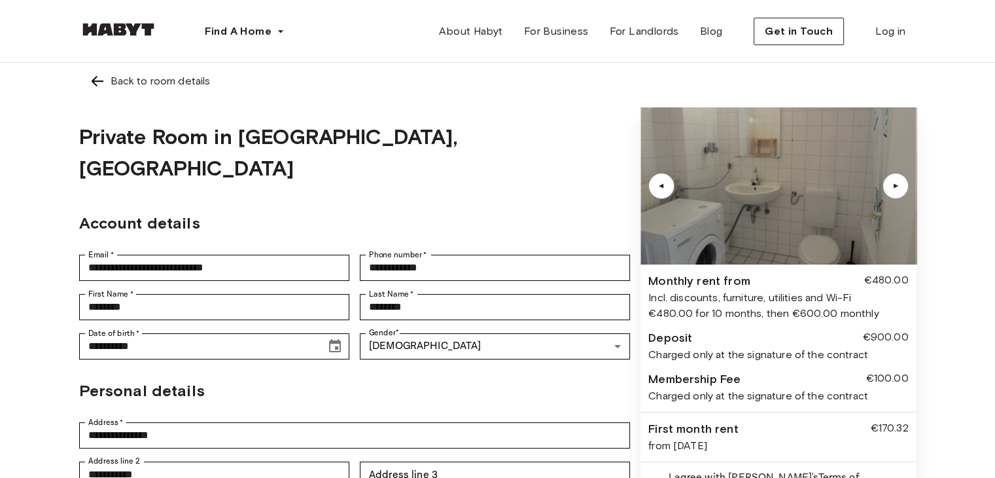
click at [892, 181] on div "▲" at bounding box center [896, 186] width 26 height 26
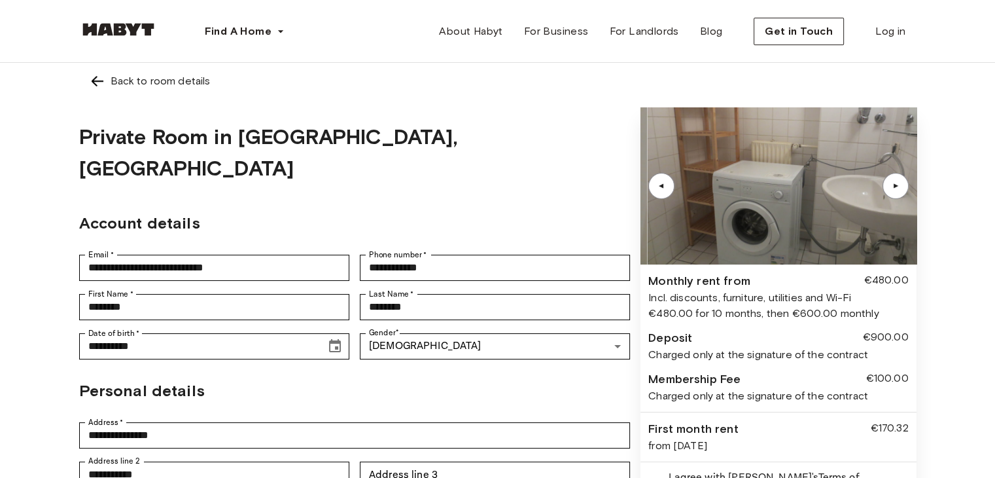
click at [892, 181] on div "▲" at bounding box center [896, 186] width 26 height 26
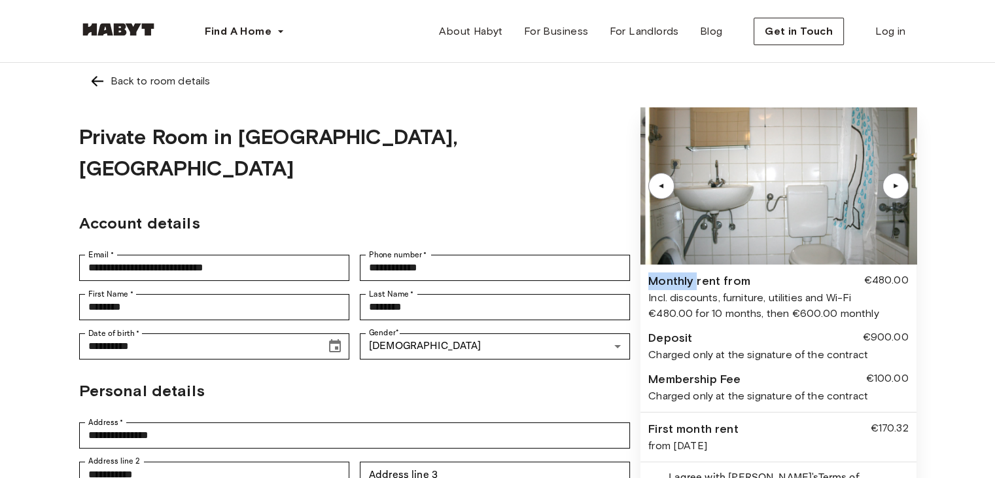
click at [892, 181] on div "▲" at bounding box center [896, 186] width 26 height 26
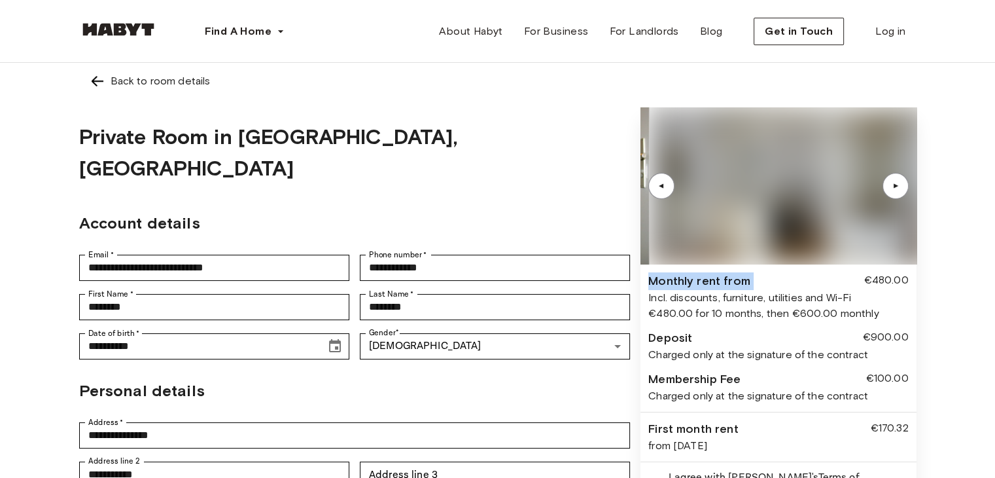
click at [892, 181] on div "▲" at bounding box center [896, 186] width 26 height 26
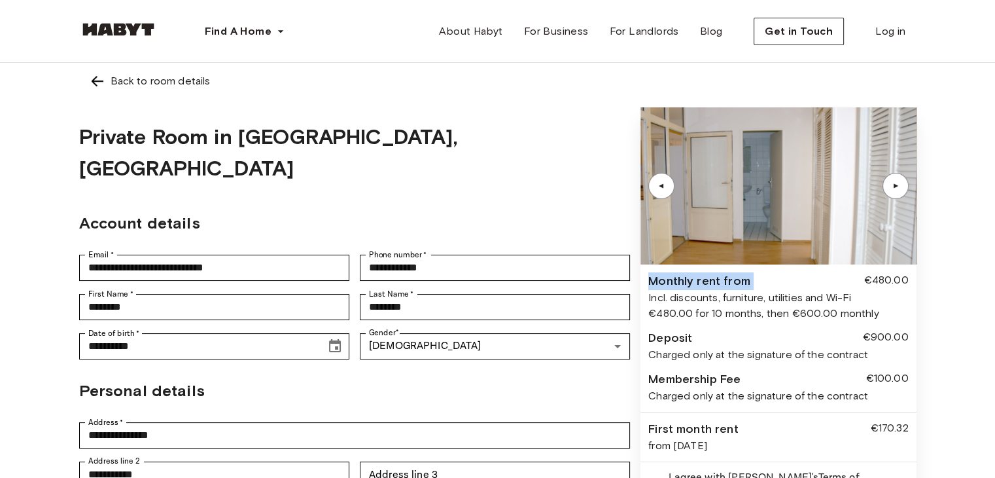
click at [661, 183] on div "▲" at bounding box center [661, 186] width 13 height 8
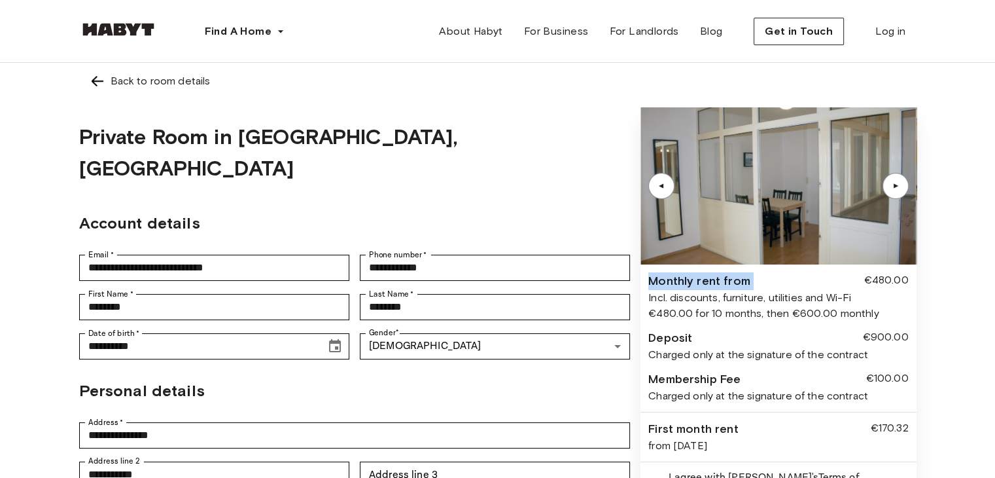
click at [661, 183] on div "▲" at bounding box center [661, 186] width 13 height 8
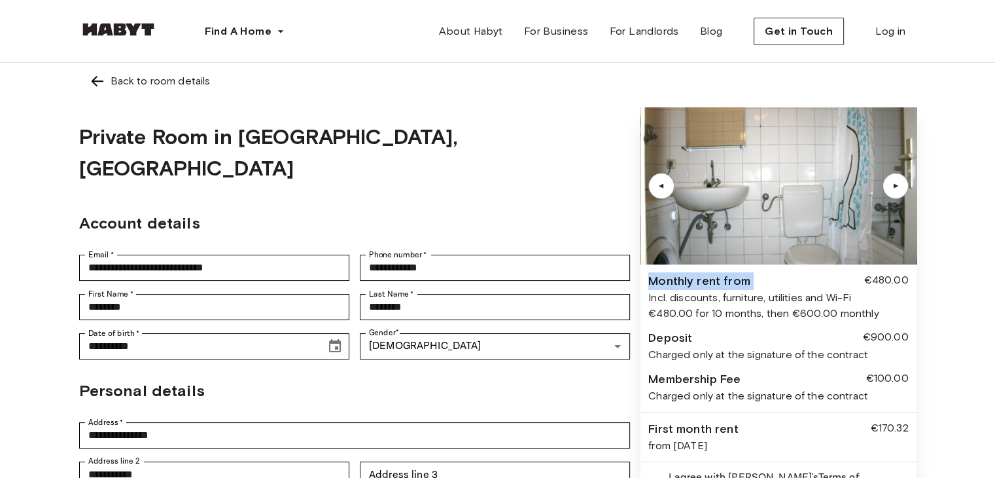
click at [889, 187] on div "▲" at bounding box center [895, 186] width 13 height 8
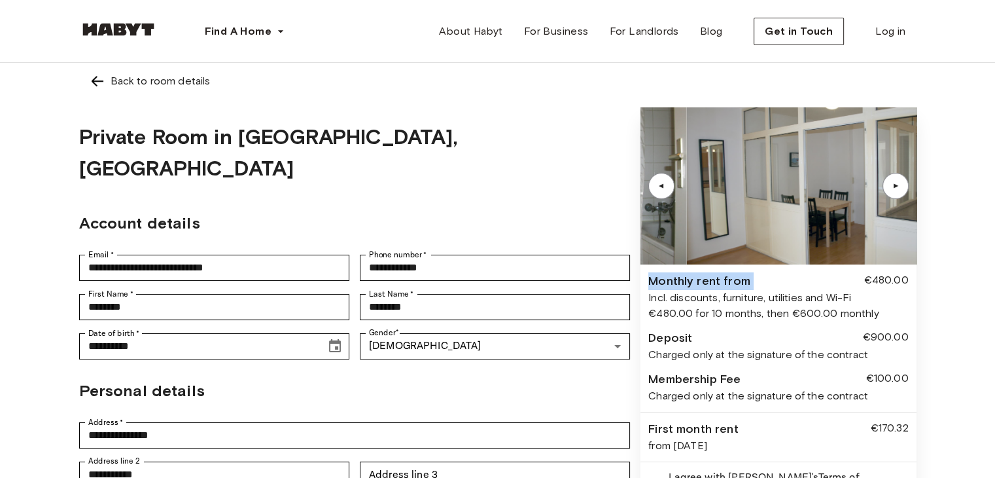
click at [889, 187] on div "▲" at bounding box center [895, 186] width 13 height 8
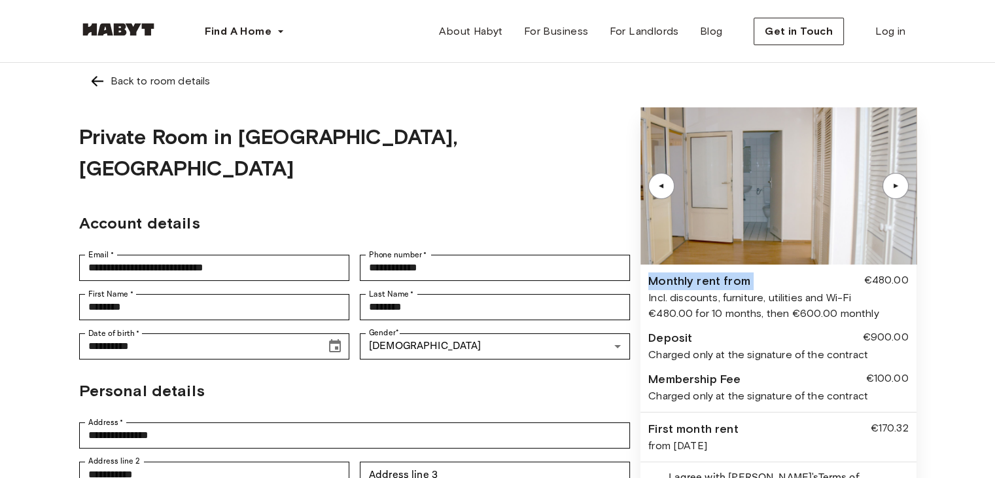
click at [889, 187] on div "▲" at bounding box center [895, 186] width 13 height 8
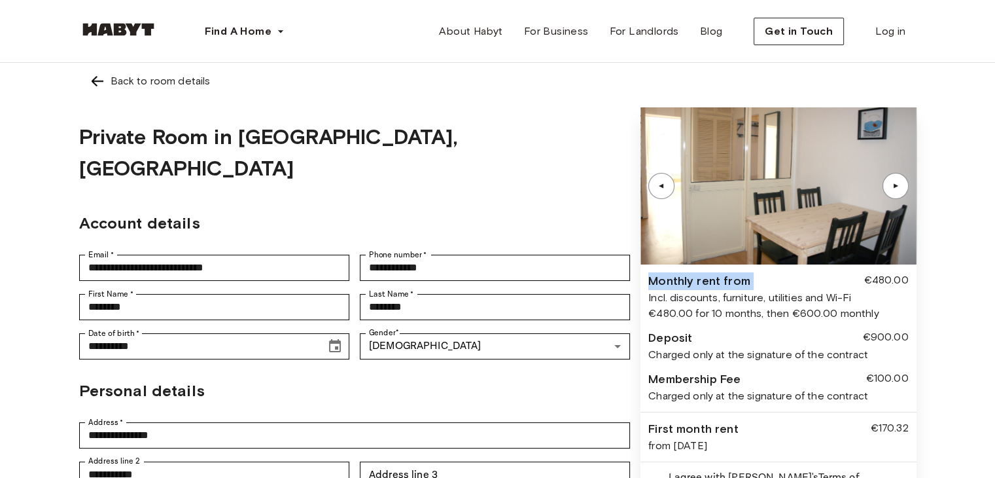
click at [889, 187] on div "▲" at bounding box center [895, 186] width 13 height 8
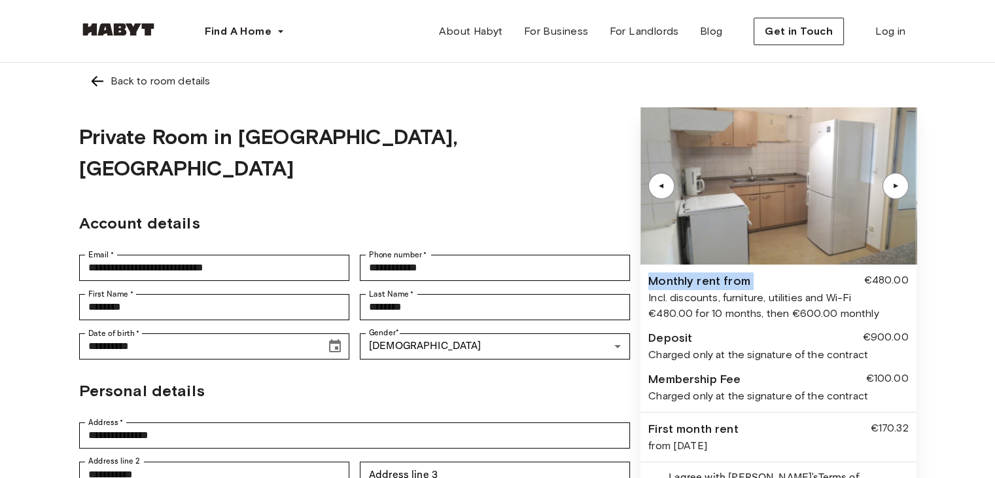
click at [889, 187] on div "▲" at bounding box center [895, 186] width 13 height 8
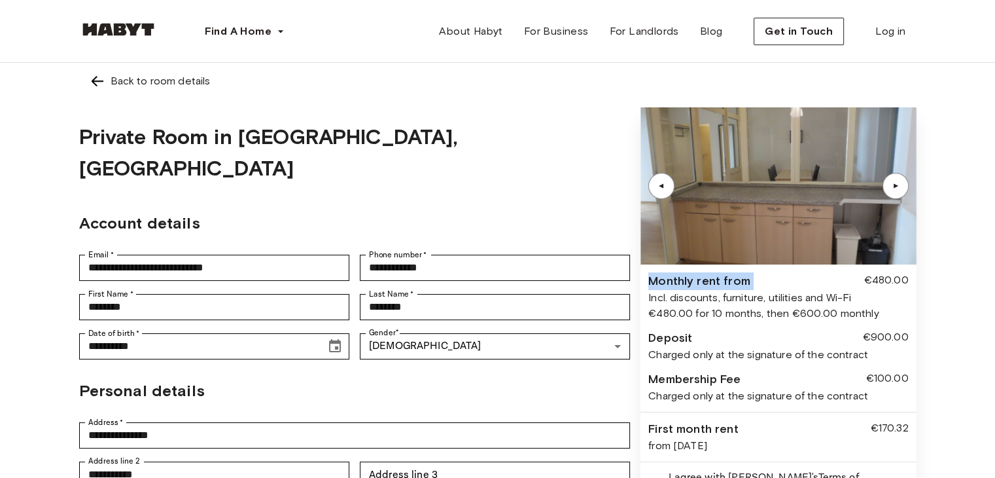
click at [889, 187] on div "▲" at bounding box center [895, 186] width 13 height 8
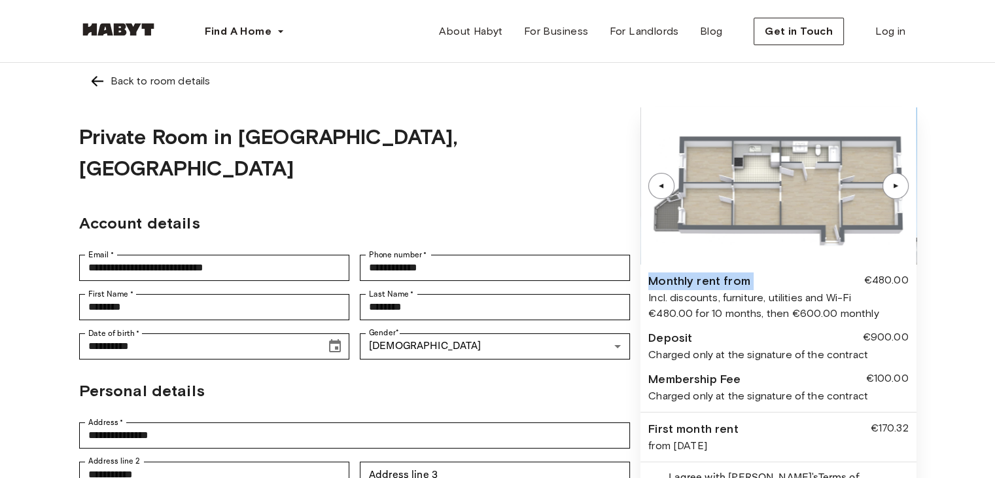
click at [889, 187] on div "▲" at bounding box center [895, 186] width 13 height 8
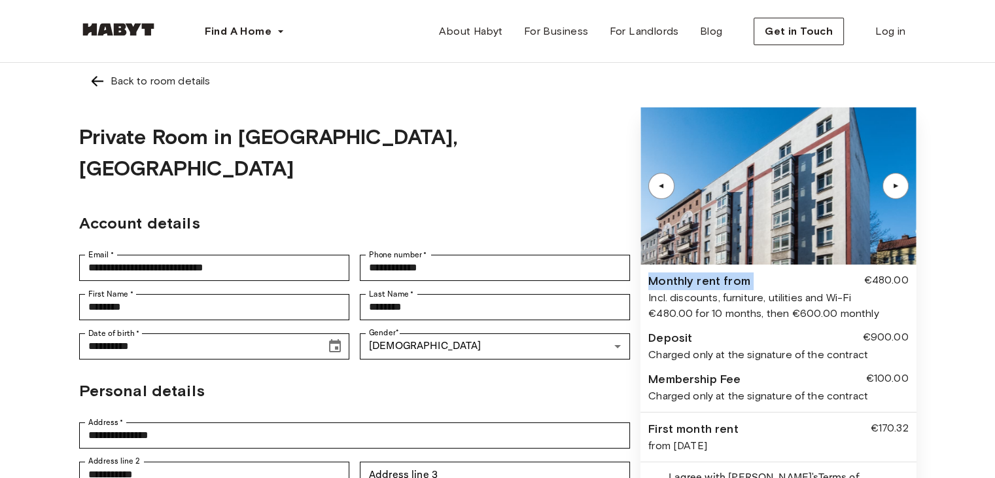
click at [889, 187] on div "▲" at bounding box center [895, 186] width 13 height 8
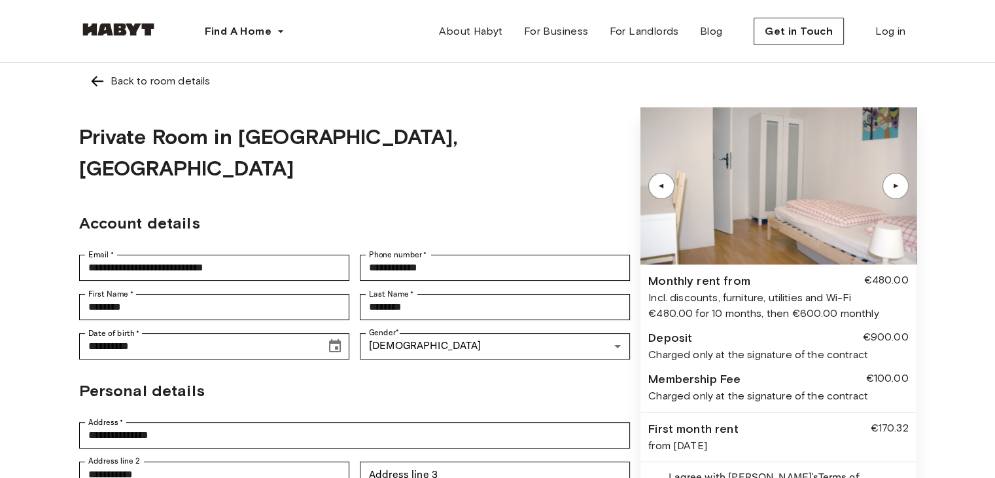
click at [888, 189] on div "▲" at bounding box center [896, 186] width 26 height 26
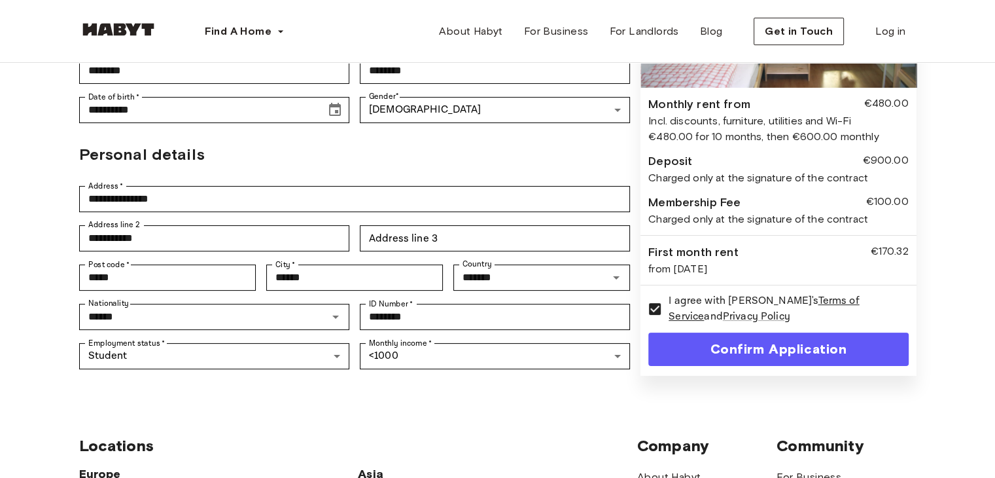
scroll to position [262, 0]
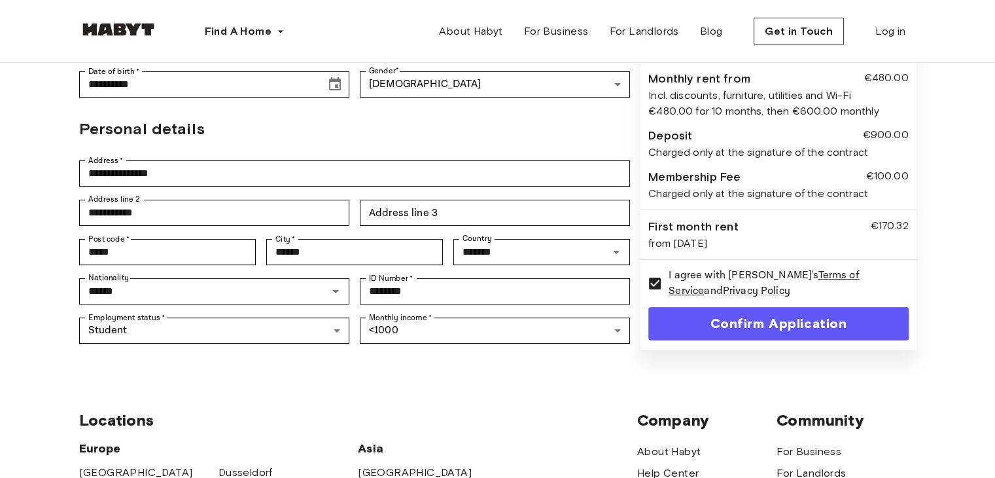
click at [754, 307] on button "Confirm Application" at bounding box center [779, 323] width 260 height 33
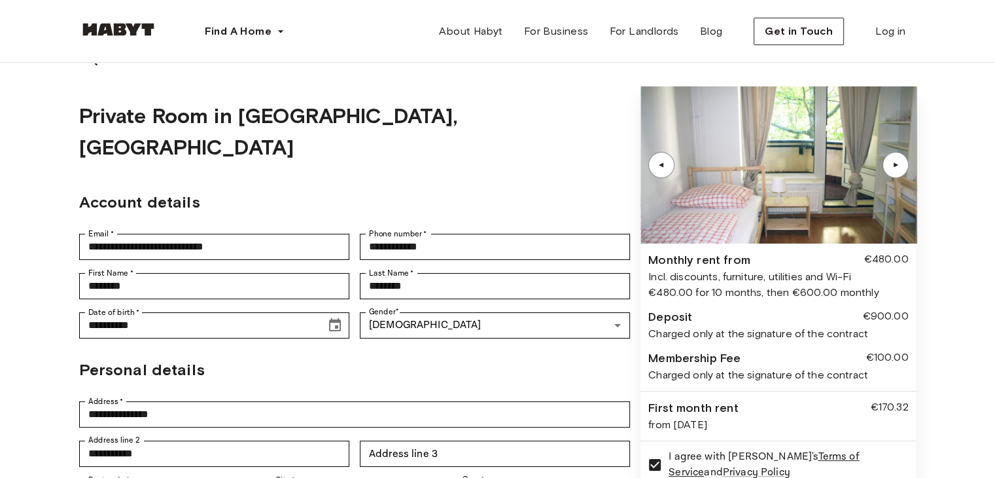
scroll to position [0, 0]
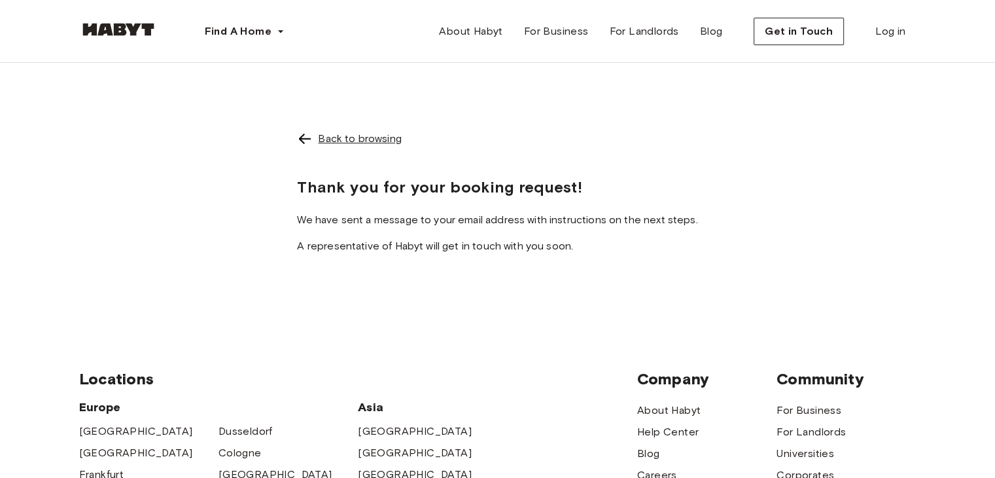
click at [370, 137] on div "Back to browsing" at bounding box center [359, 139] width 83 height 16
